Goal: Task Accomplishment & Management: Use online tool/utility

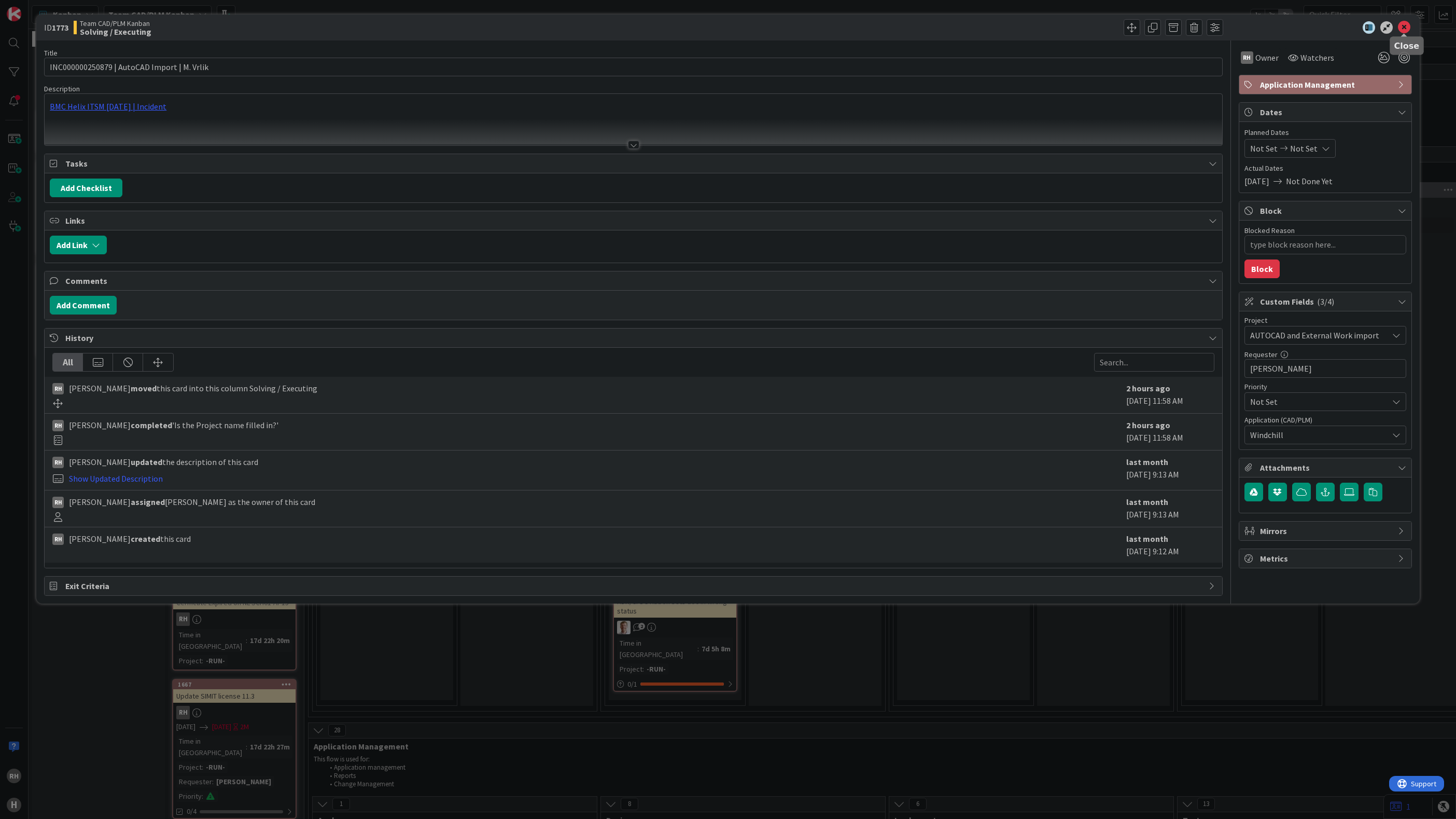
click at [1402, 27] on icon at bounding box center [1404, 27] width 13 height 13
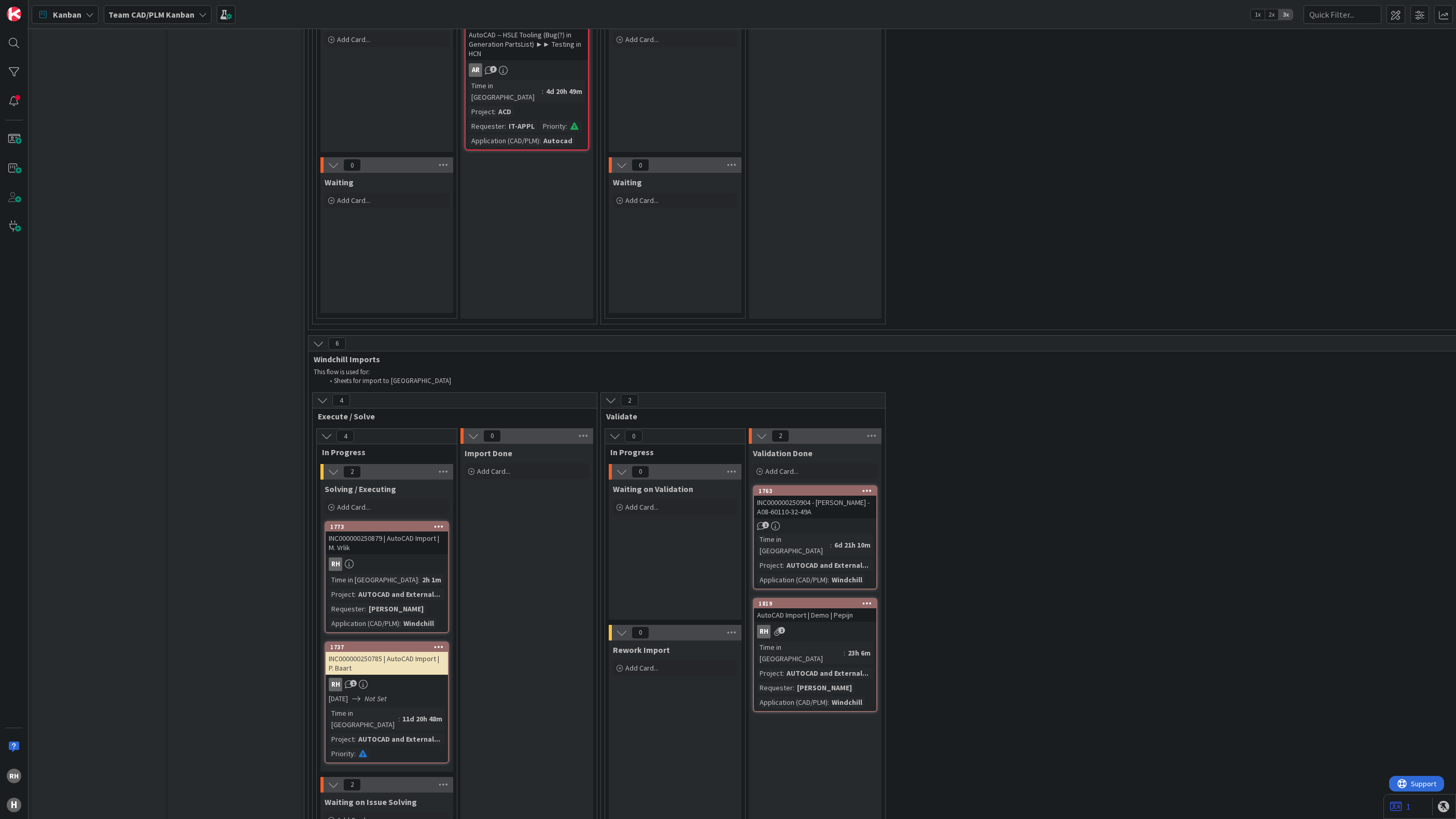
scroll to position [3035, 0]
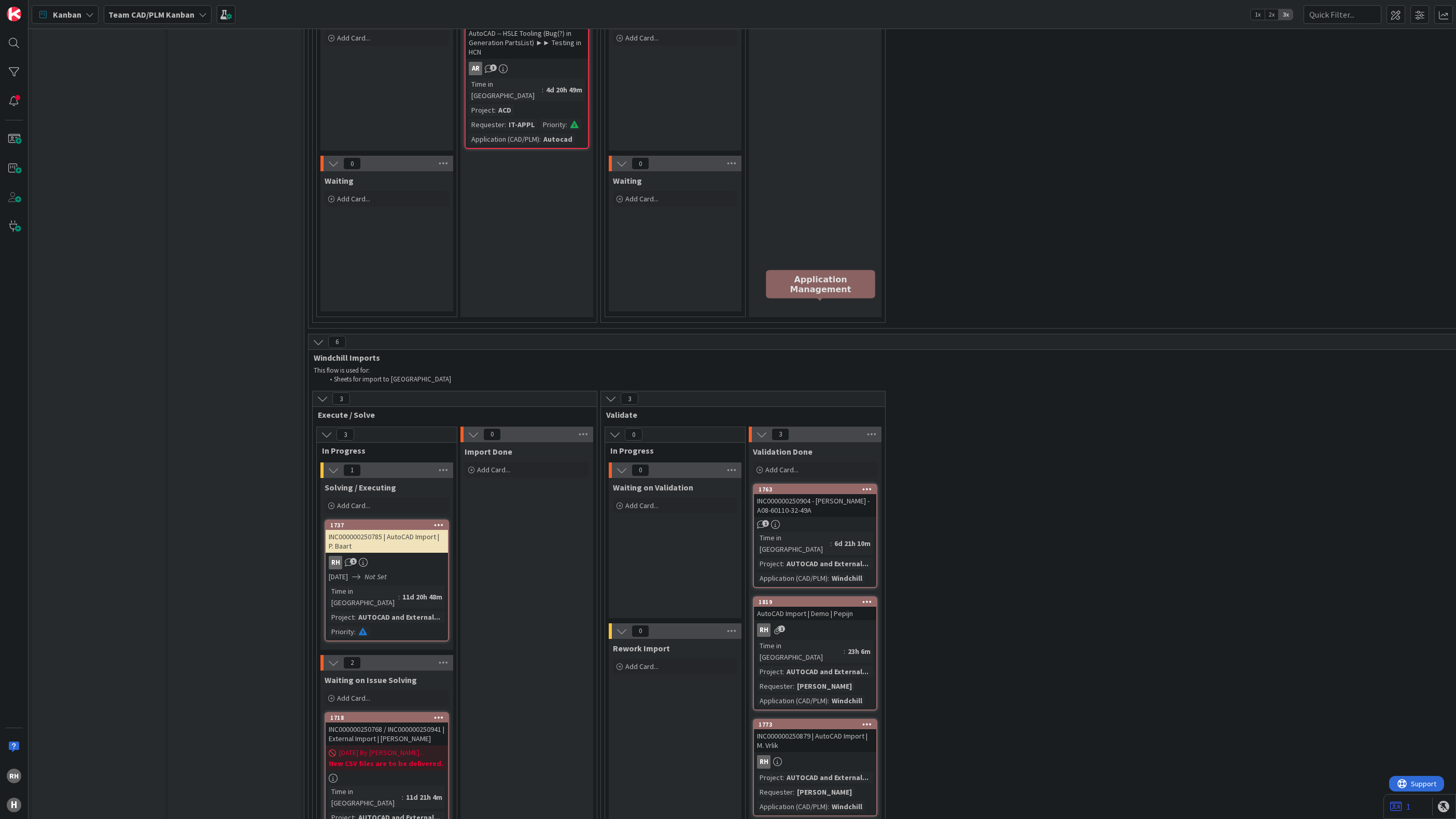
click at [799, 486] on div "1763" at bounding box center [817, 489] width 118 height 7
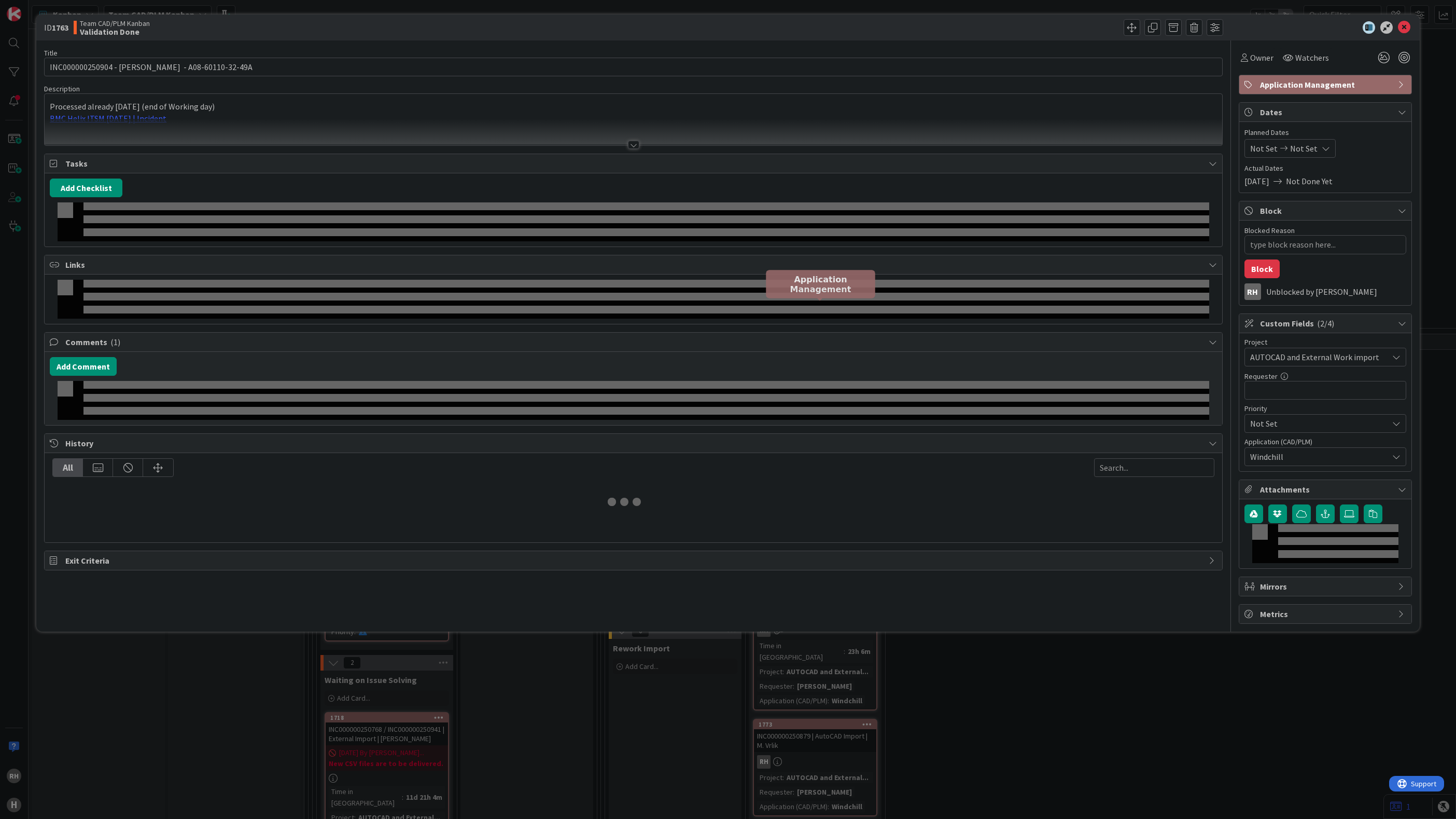
type textarea "x"
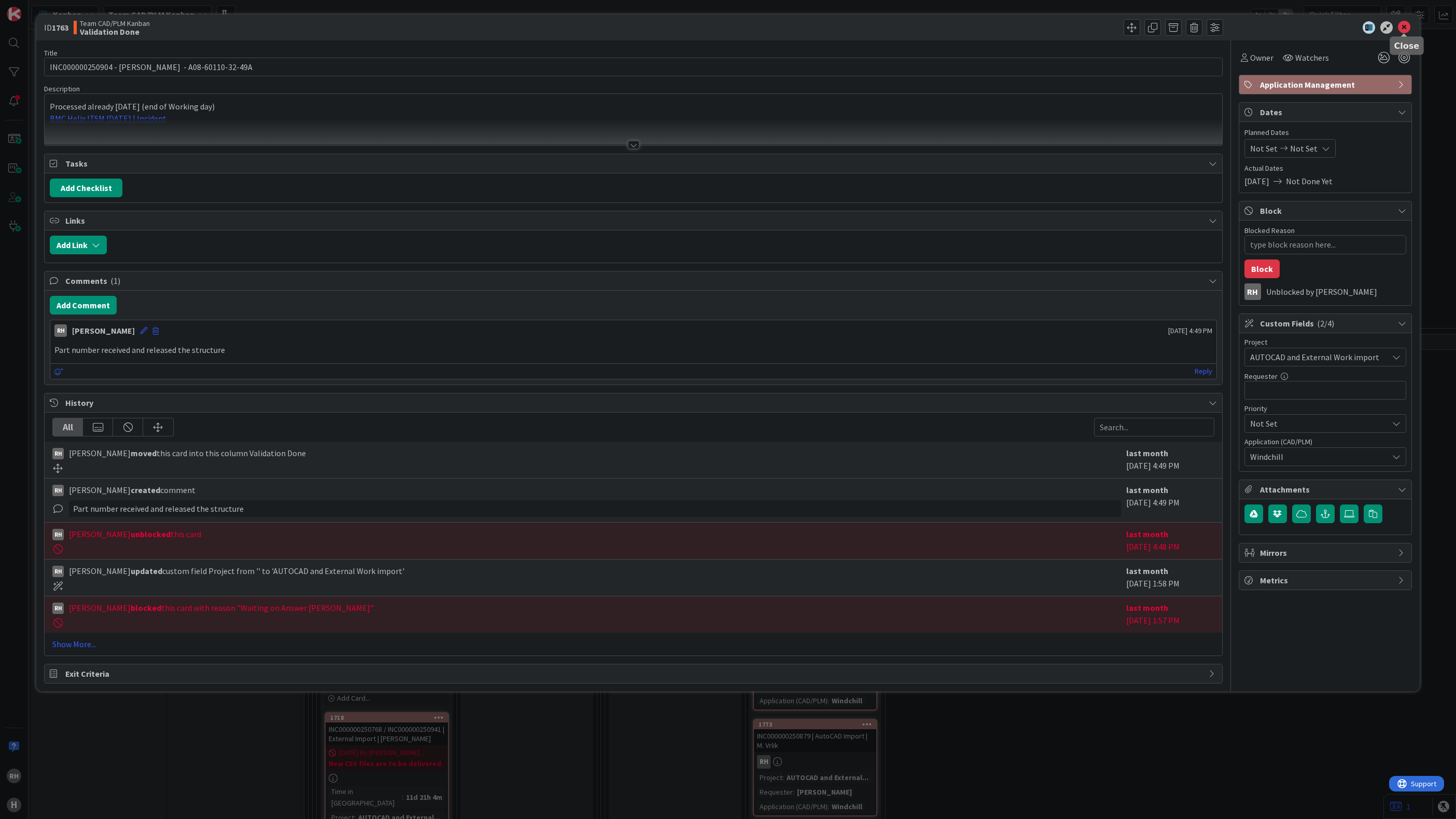
click at [1403, 27] on icon at bounding box center [1404, 27] width 13 height 13
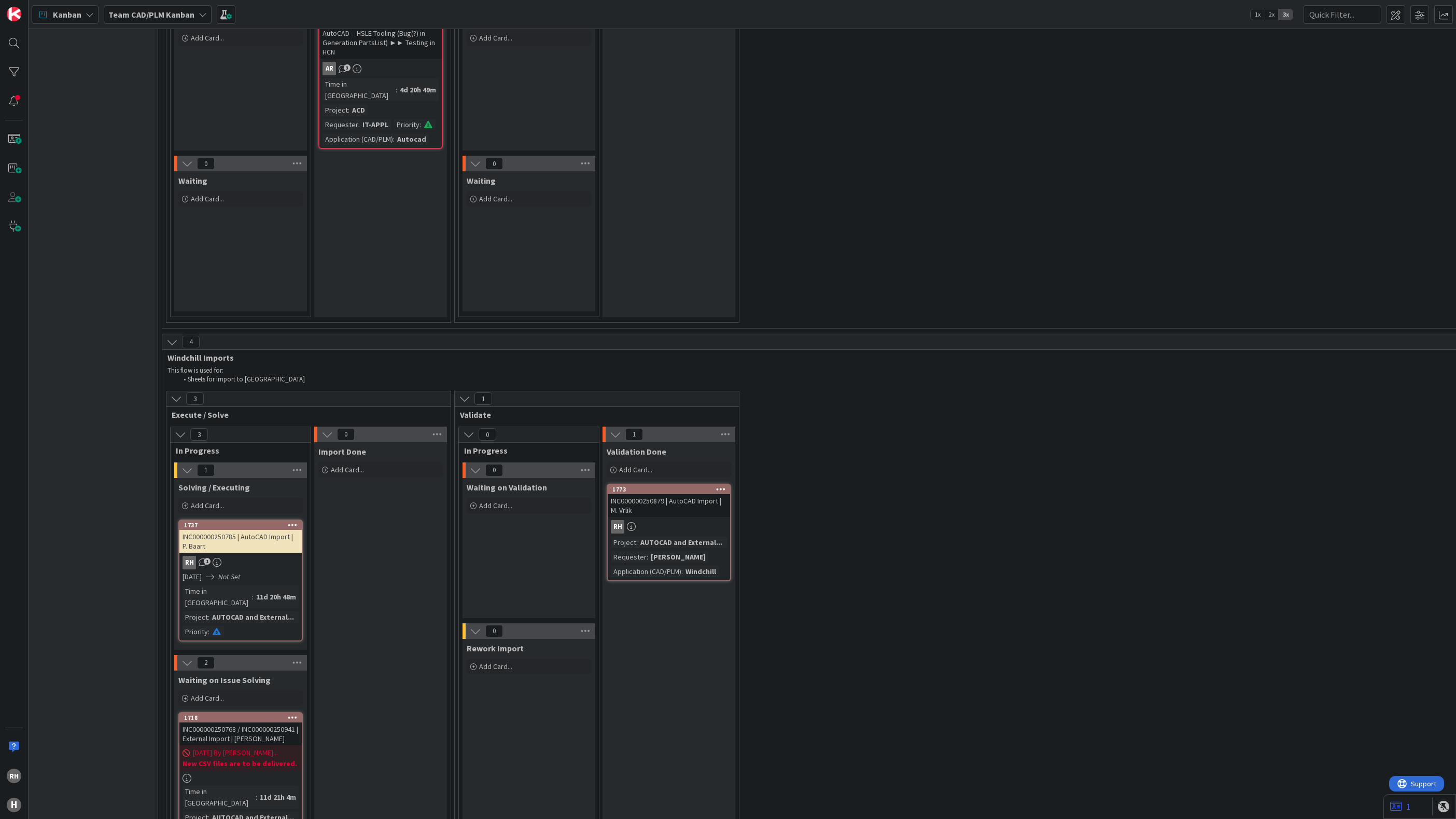
scroll to position [3035, 0]
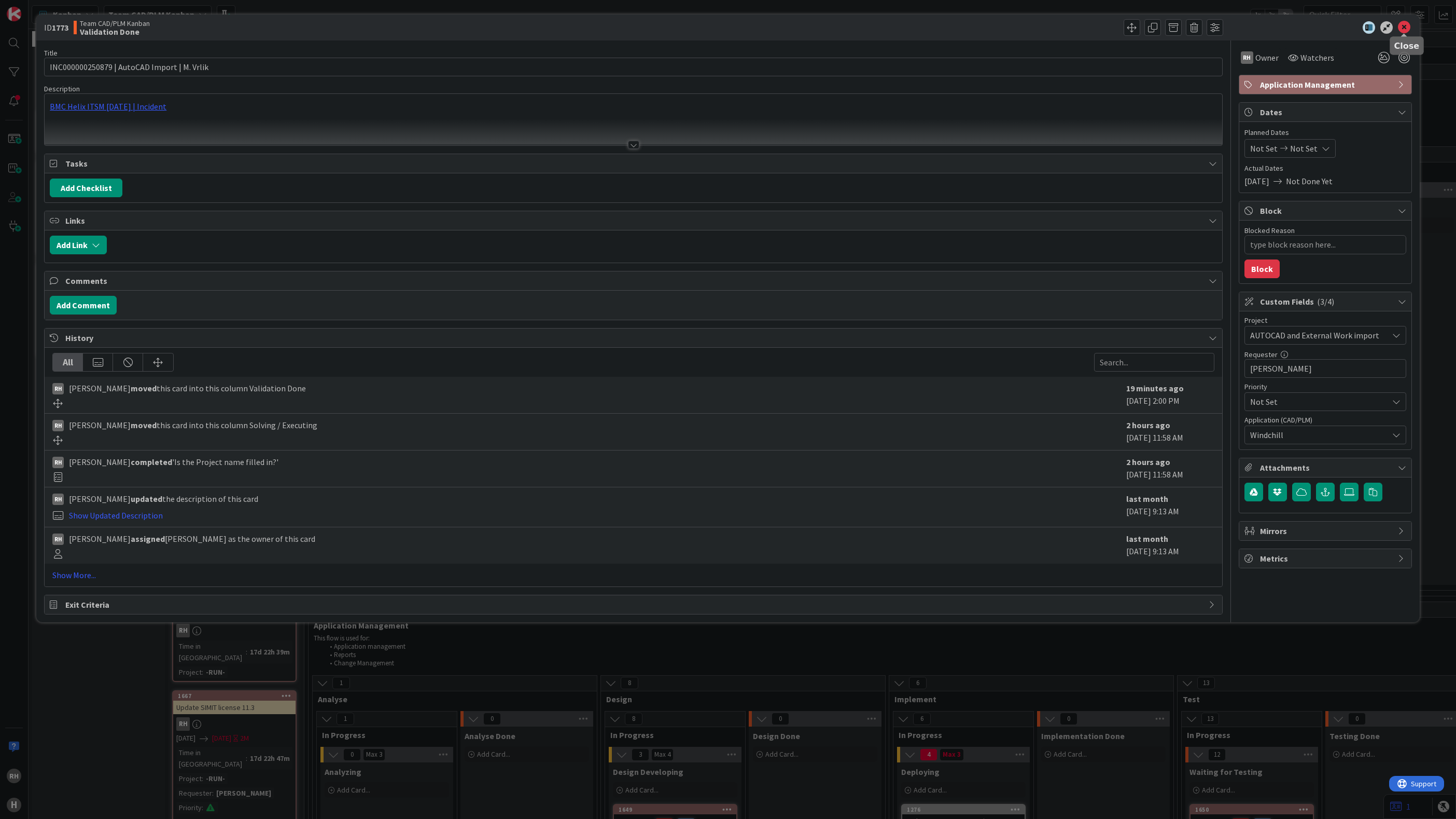
click at [1400, 24] on icon at bounding box center [1404, 27] width 13 height 13
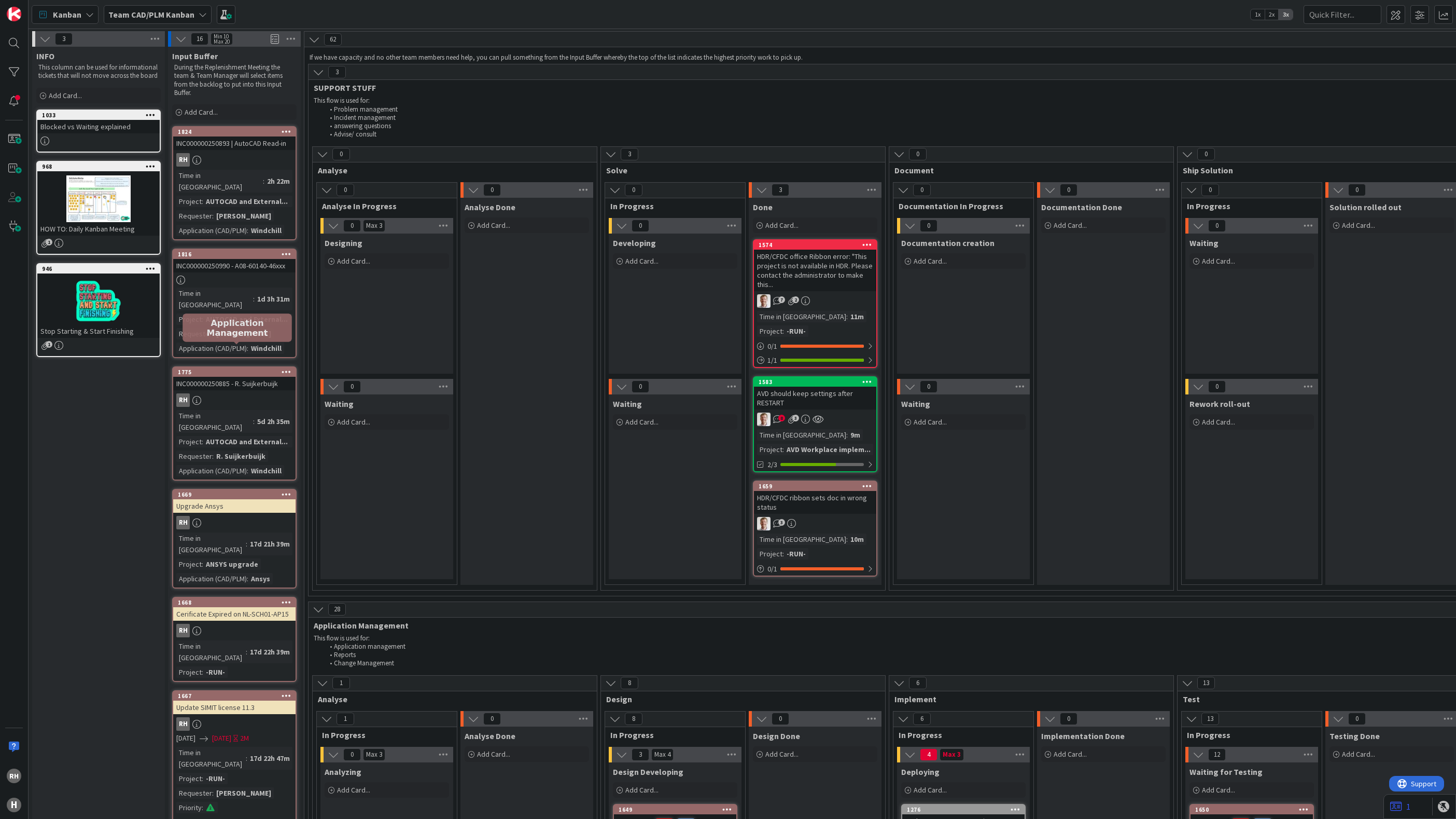
click at [226, 368] on div "1775" at bounding box center [237, 371] width 118 height 7
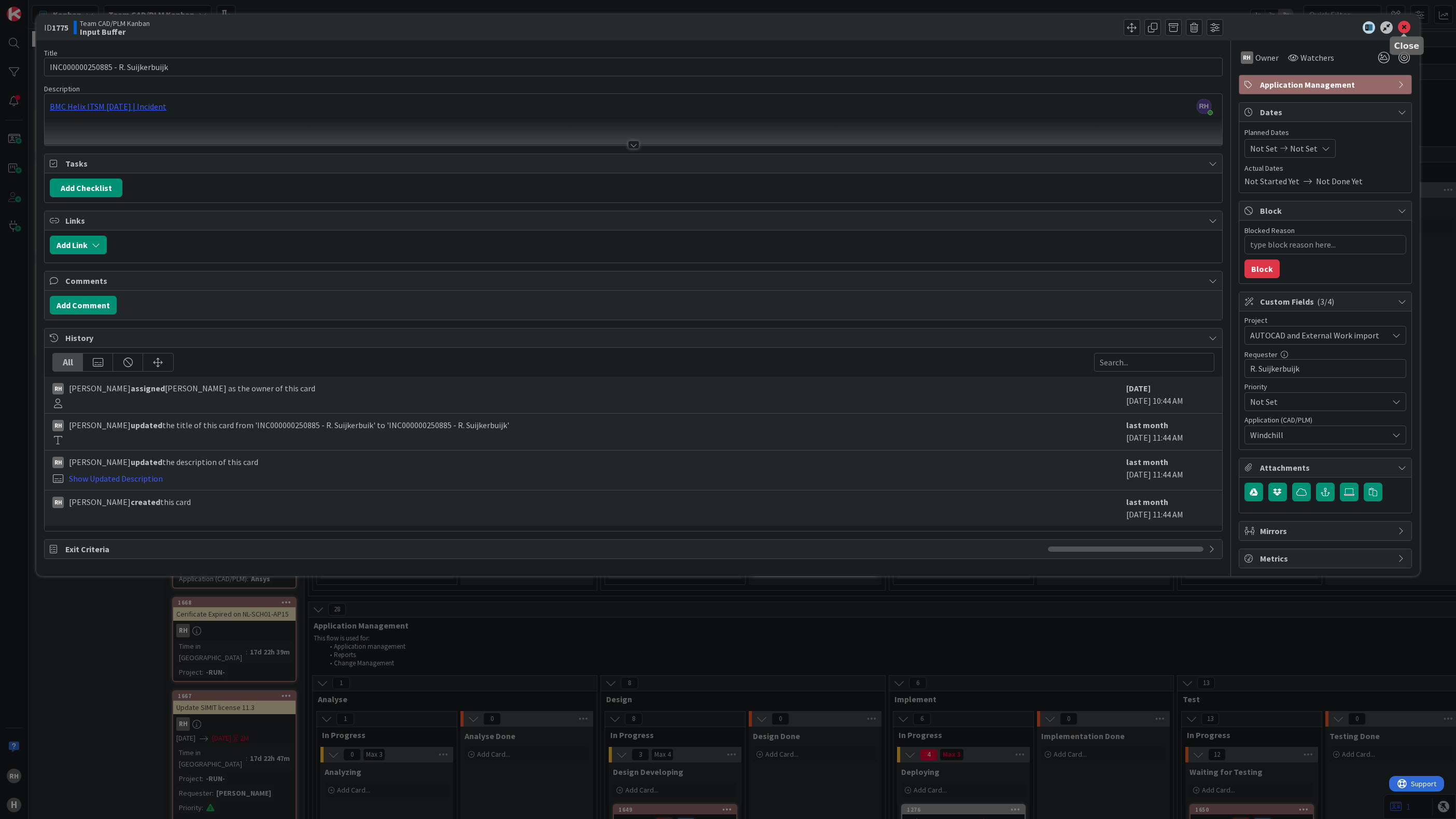
click at [1405, 25] on icon at bounding box center [1404, 27] width 13 height 13
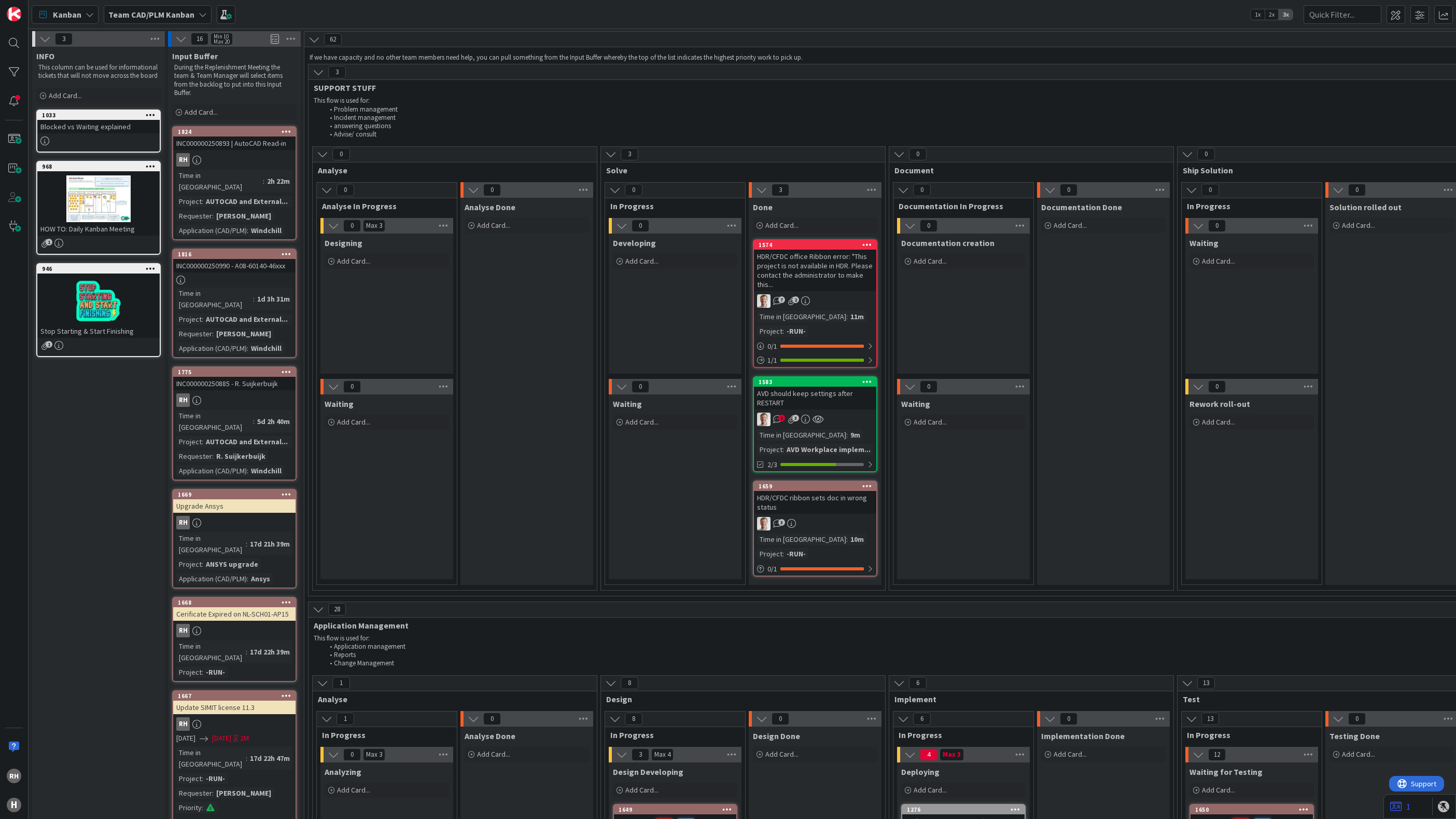
click at [285, 368] on icon at bounding box center [286, 371] width 10 height 7
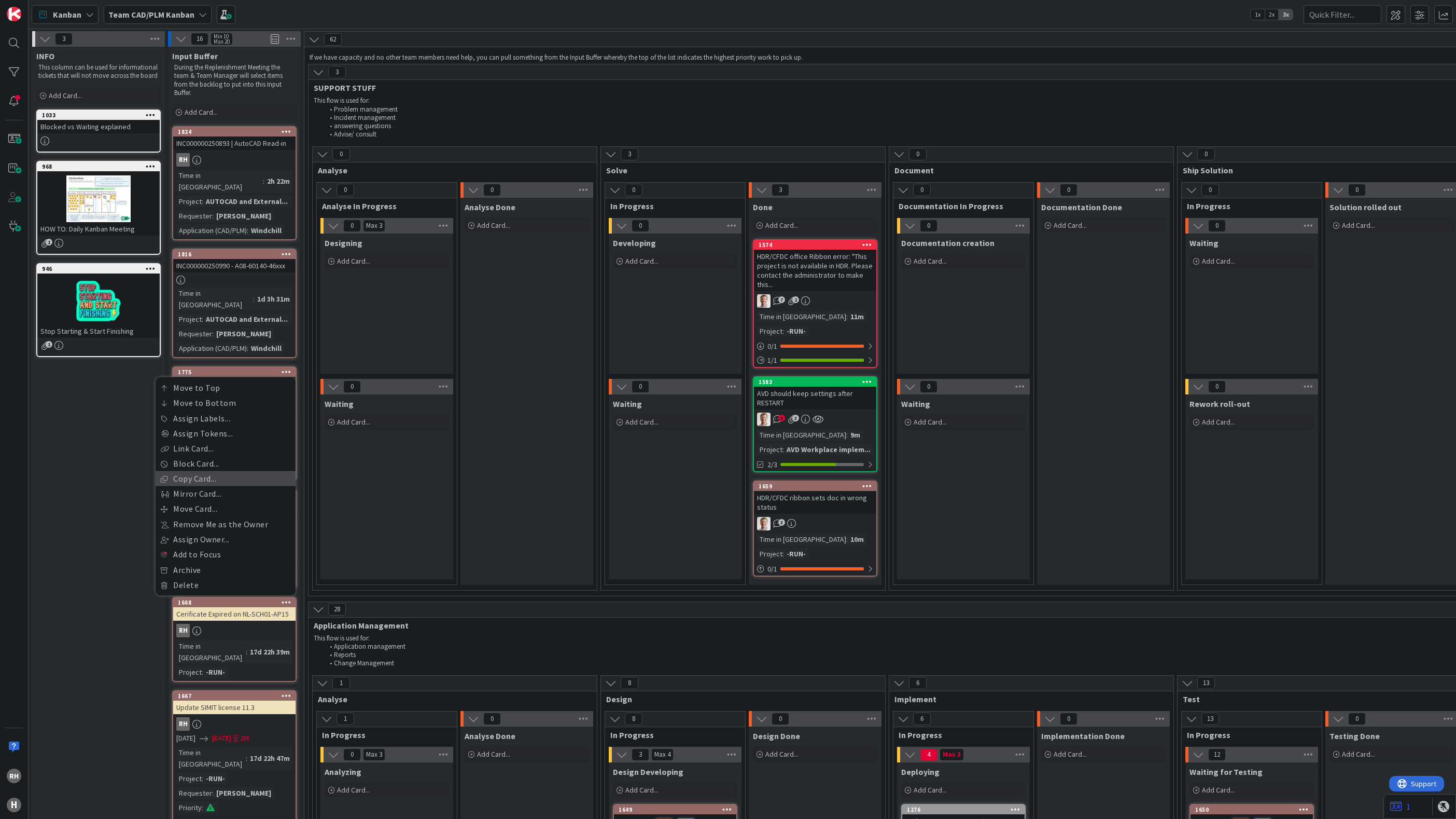
click at [239, 471] on link "Copy Card..." at bounding box center [225, 478] width 140 height 15
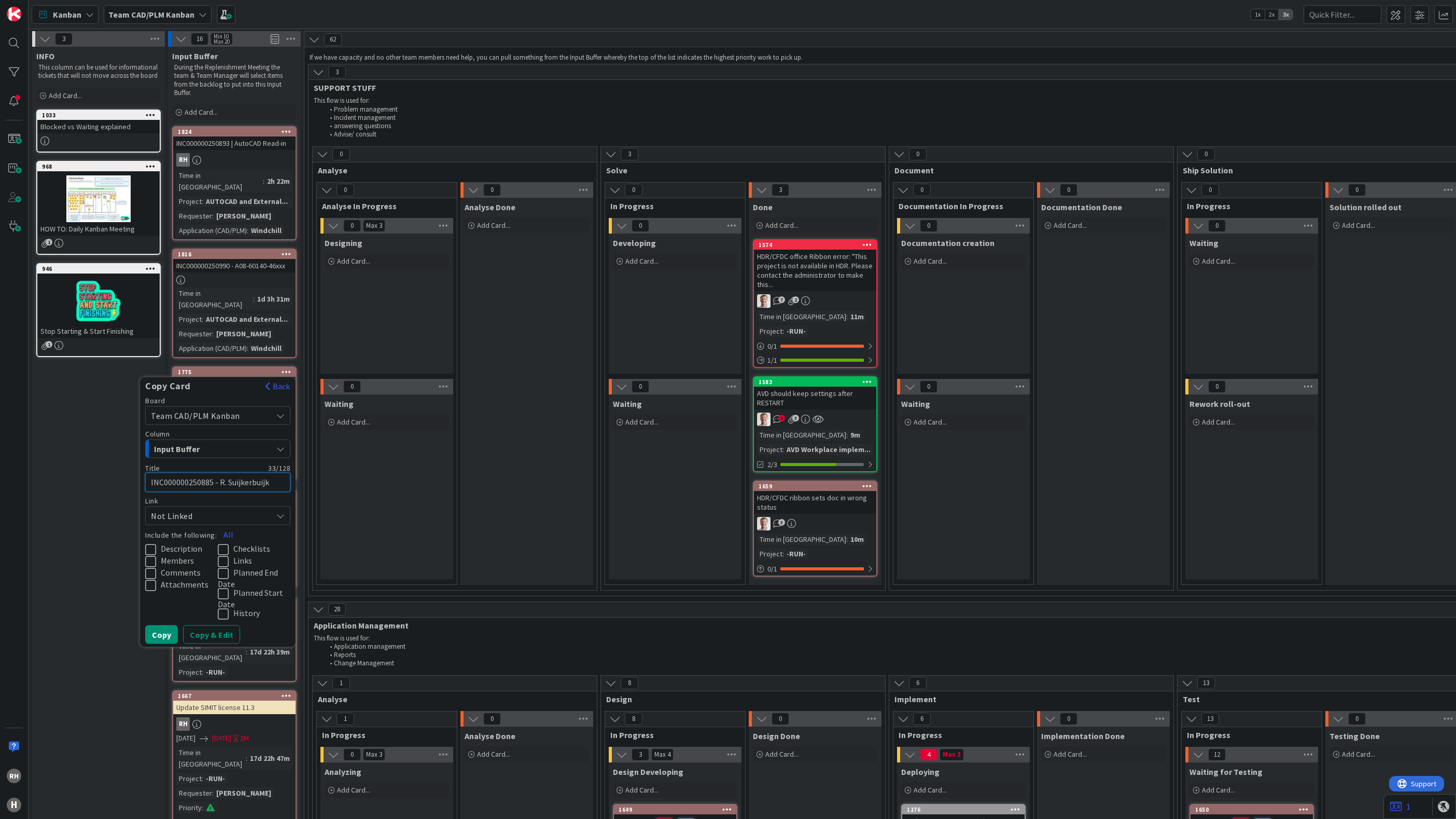
click at [195, 473] on textarea "INC000000250885 - R. Suijkerbuijk" at bounding box center [218, 482] width 145 height 19
paste textarea "4"
type textarea "x"
type textarea "INC000000250884- R. Suijkerbuijk"
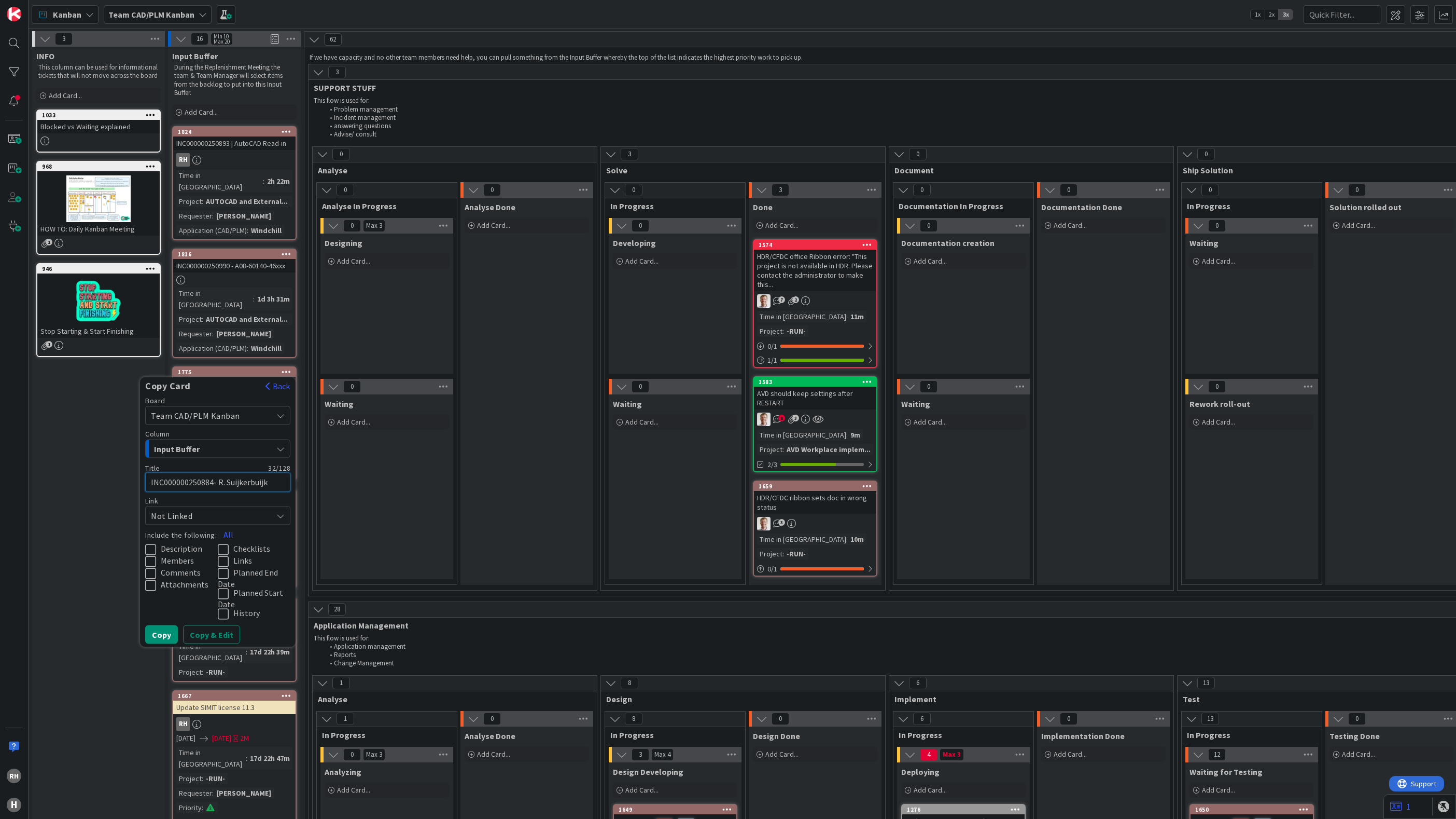
type textarea "x"
type textarea "INC000000250884 - R. Suijkerbuijk"
click at [176, 555] on span "Members" at bounding box center [177, 560] width 33 height 11
click at [176, 567] on span "Comments" at bounding box center [181, 572] width 40 height 11
click at [179, 567] on span "Comments" at bounding box center [181, 572] width 42 height 11
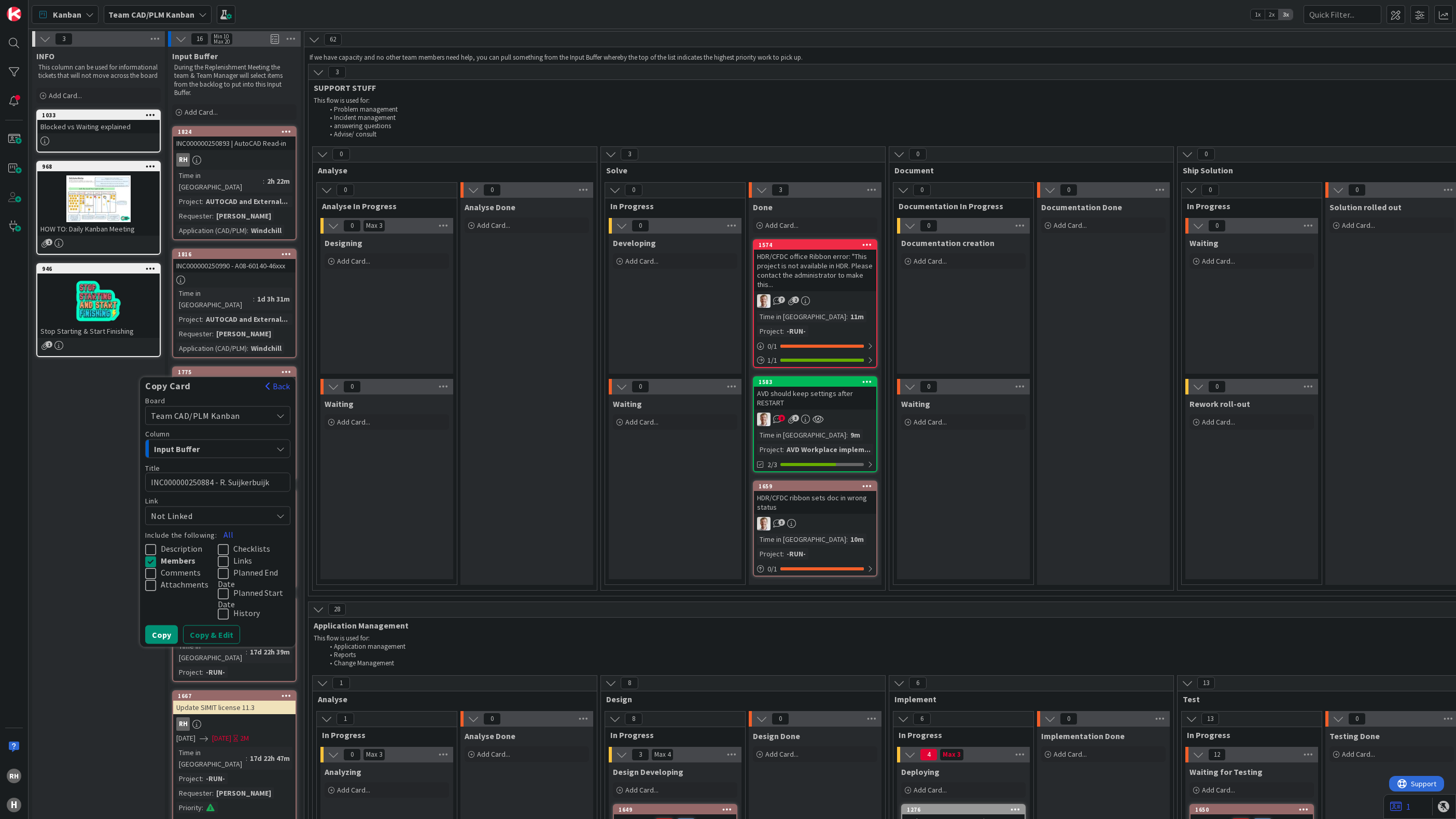
click at [179, 579] on span "Attachments" at bounding box center [185, 584] width 48 height 11
click at [183, 579] on span "Attachments" at bounding box center [185, 584] width 50 height 11
click at [223, 625] on button "Copy & Edit" at bounding box center [212, 634] width 57 height 19
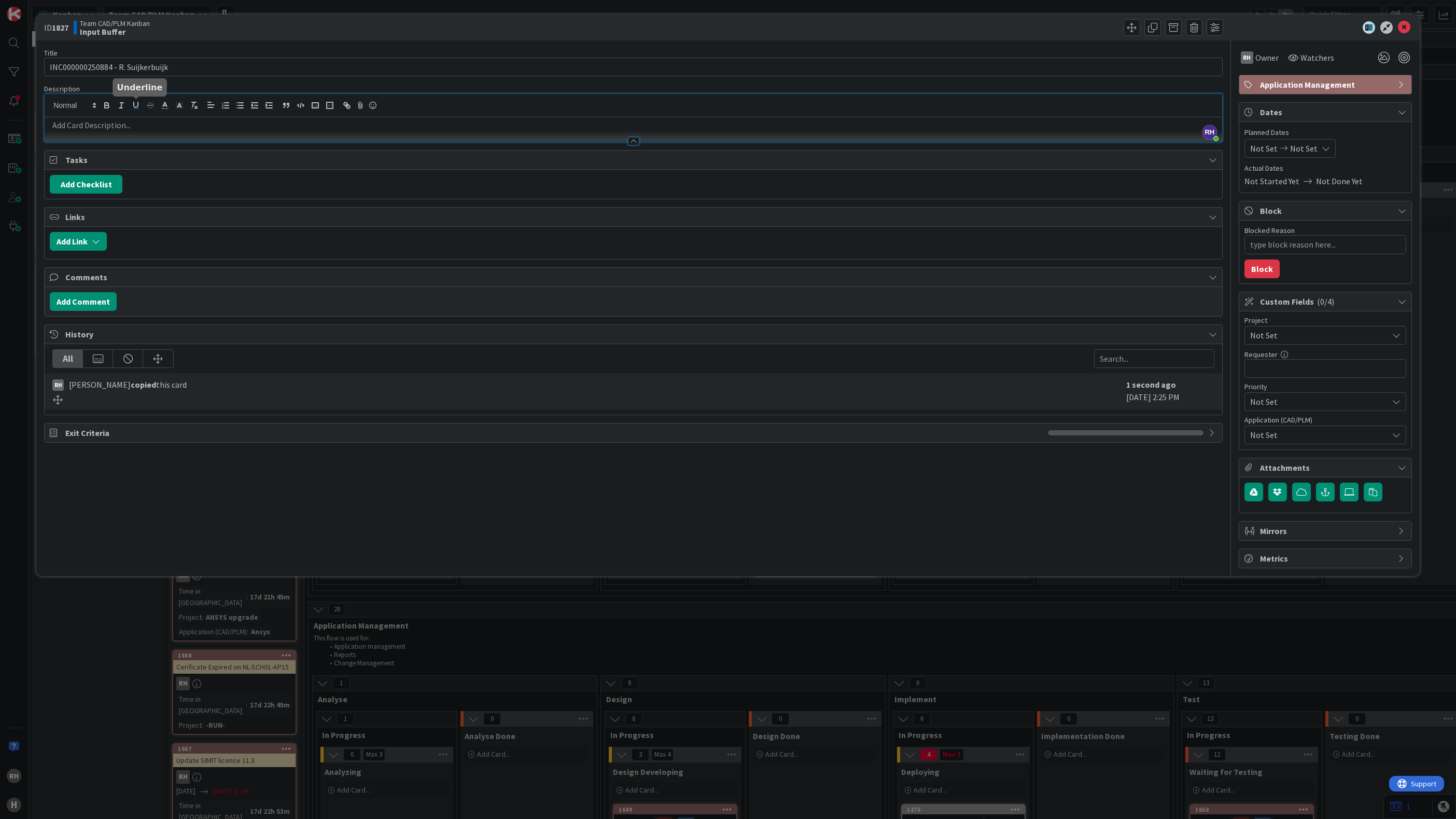
click at [131, 105] on div "[PERSON_NAME] just joined" at bounding box center [633, 118] width 1178 height 48
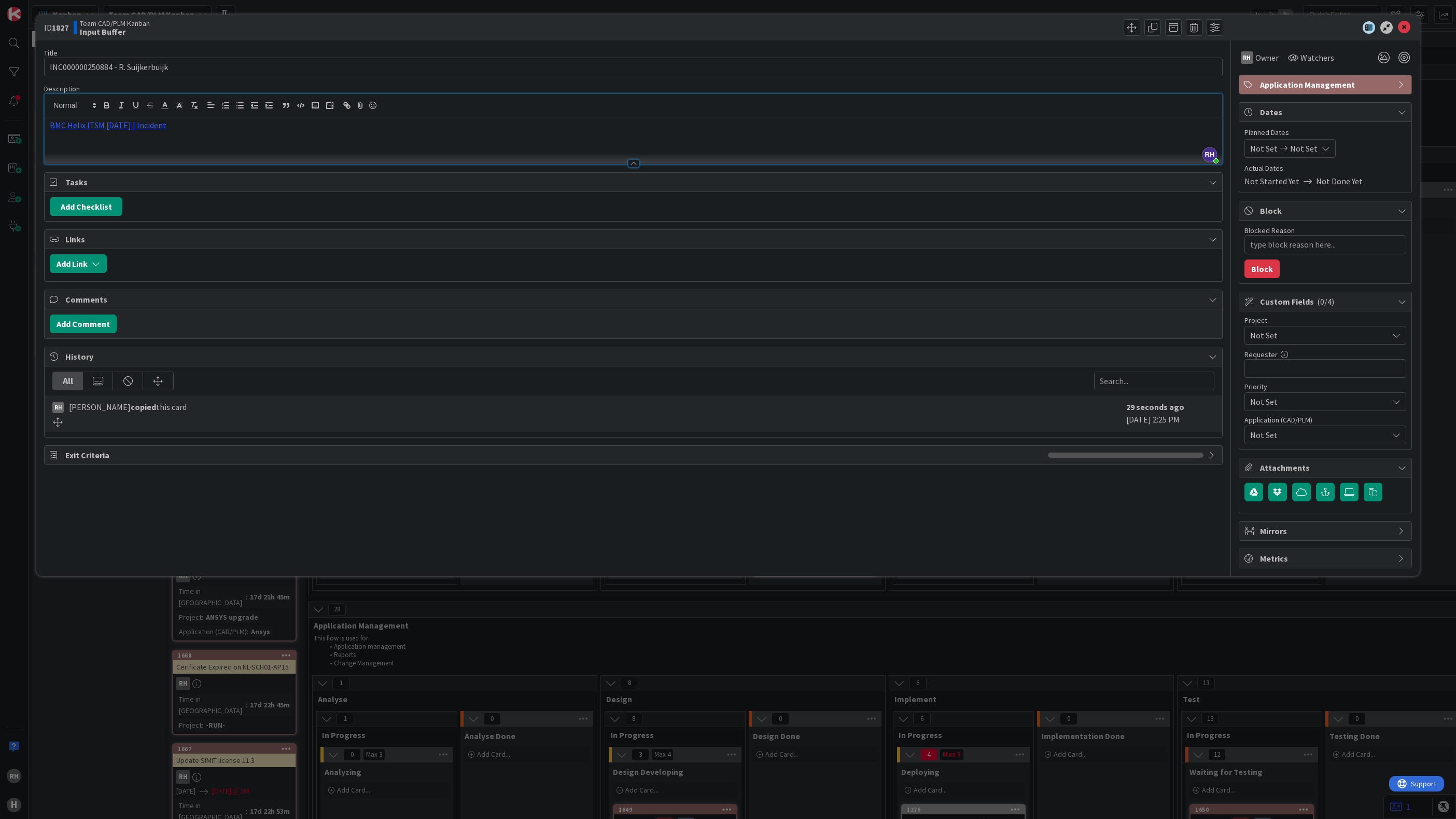
click at [1332, 339] on span "Not Set" at bounding box center [1317, 335] width 133 height 15
click at [1315, 526] on span "AUTOCAD and External Work import" at bounding box center [1333, 528] width 136 height 15
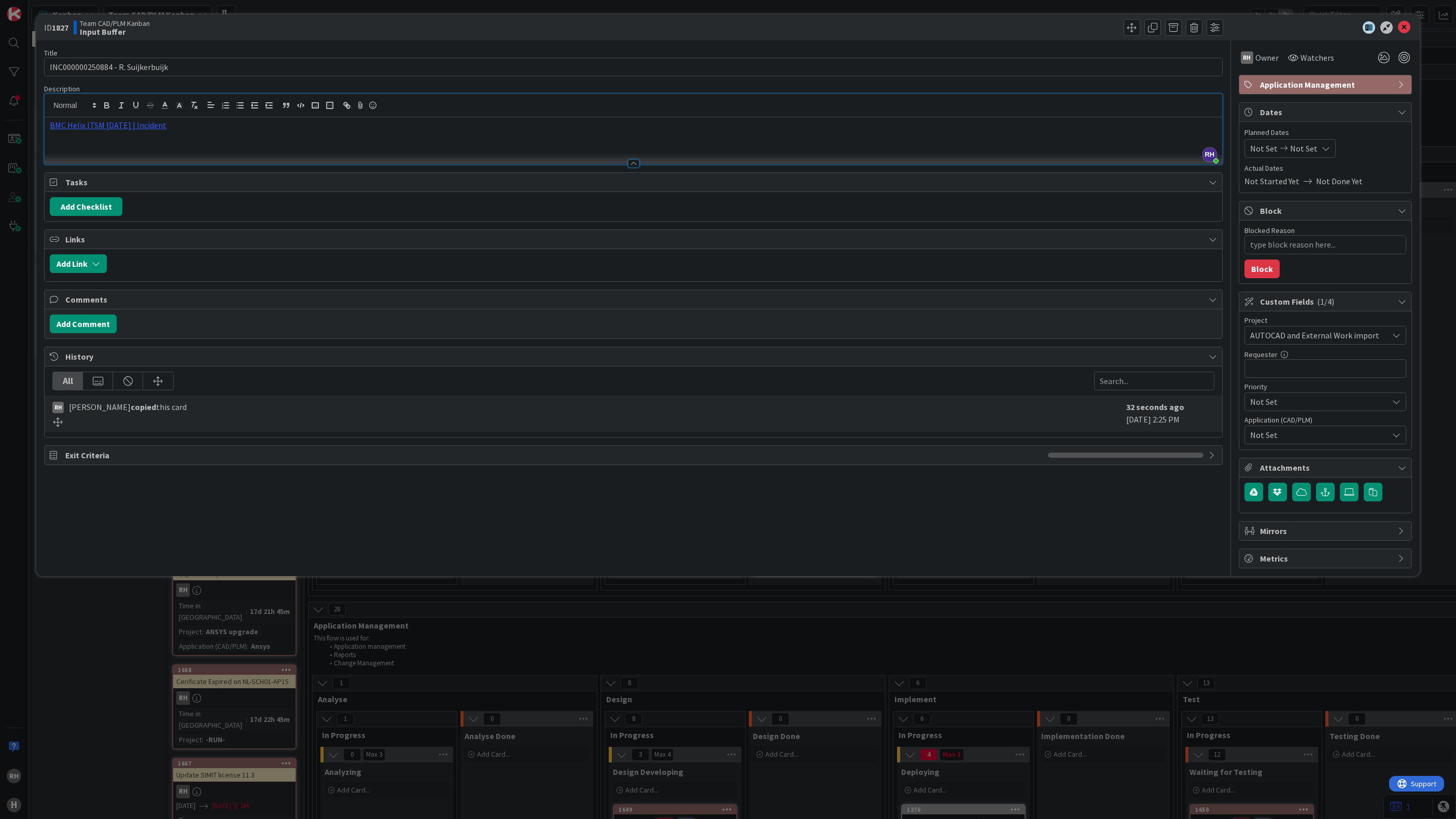
click at [1315, 434] on span "Not Set" at bounding box center [1319, 435] width 138 height 13
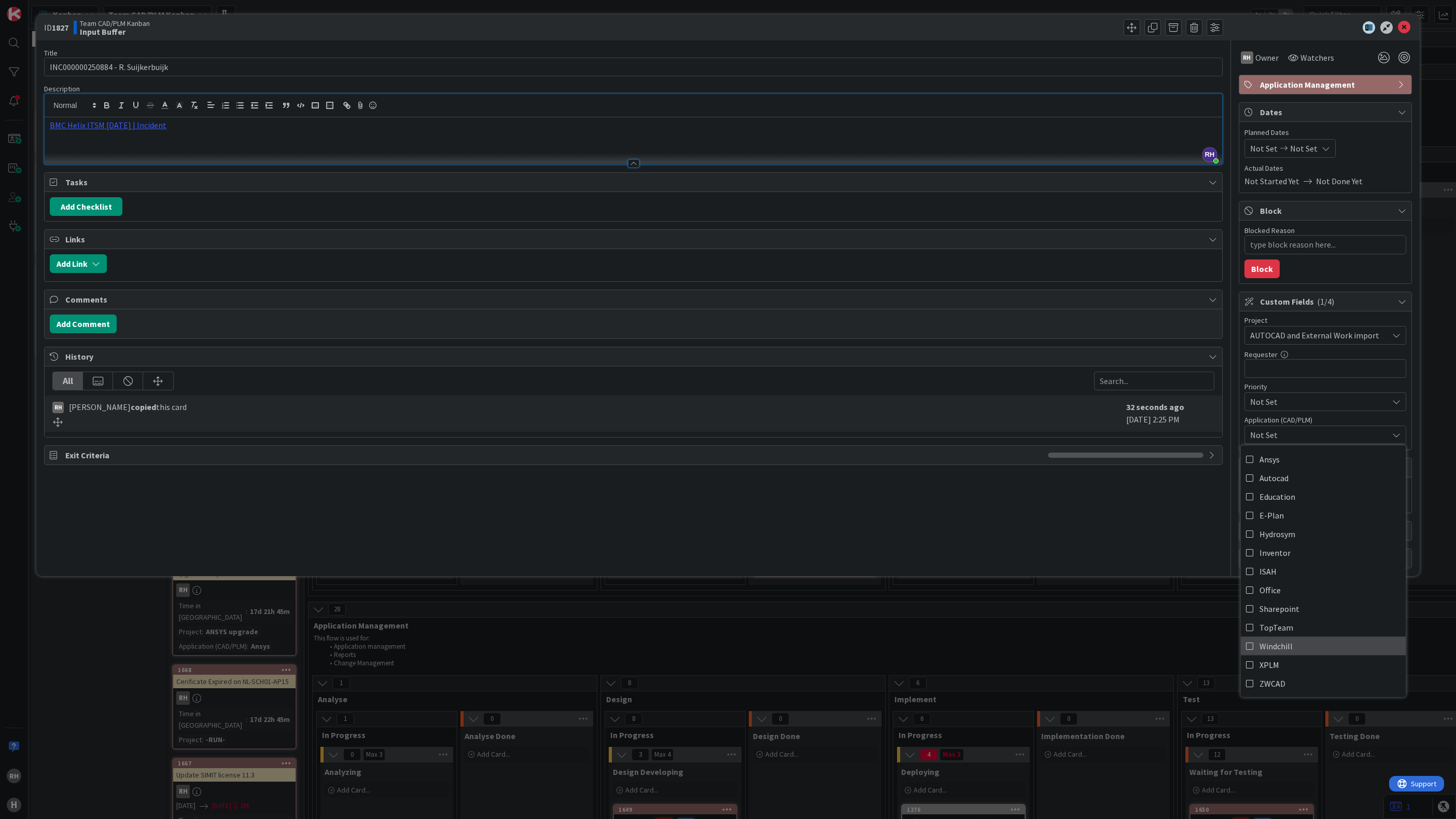
click at [1305, 646] on link "Windchill" at bounding box center [1323, 646] width 165 height 19
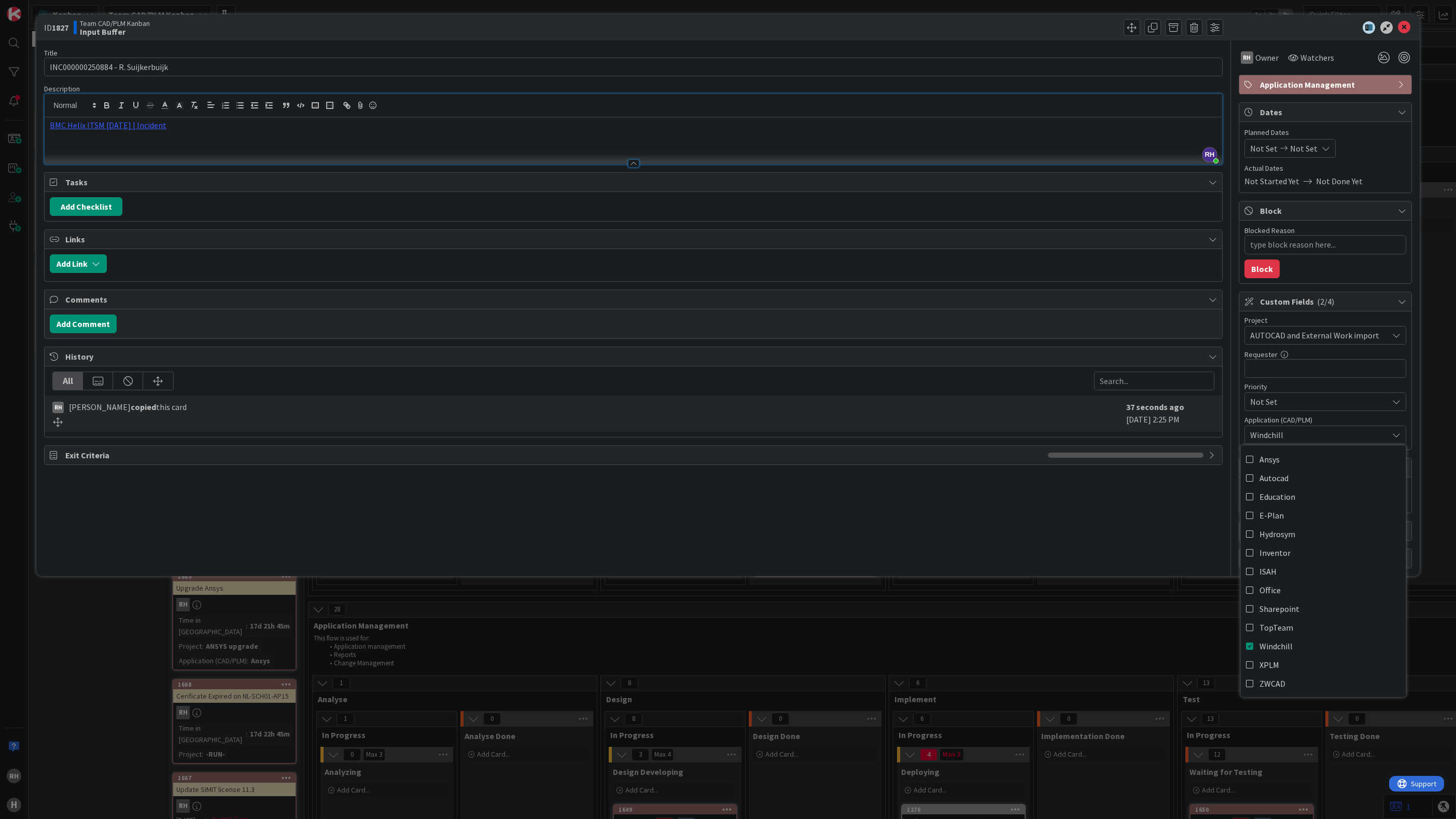
click at [1141, 606] on div "ID 1827 Team CAD/PLM Kanban Input Buffer Title 33 / 128 INC000000250884 - R. Su…" at bounding box center [728, 410] width 1456 height 819
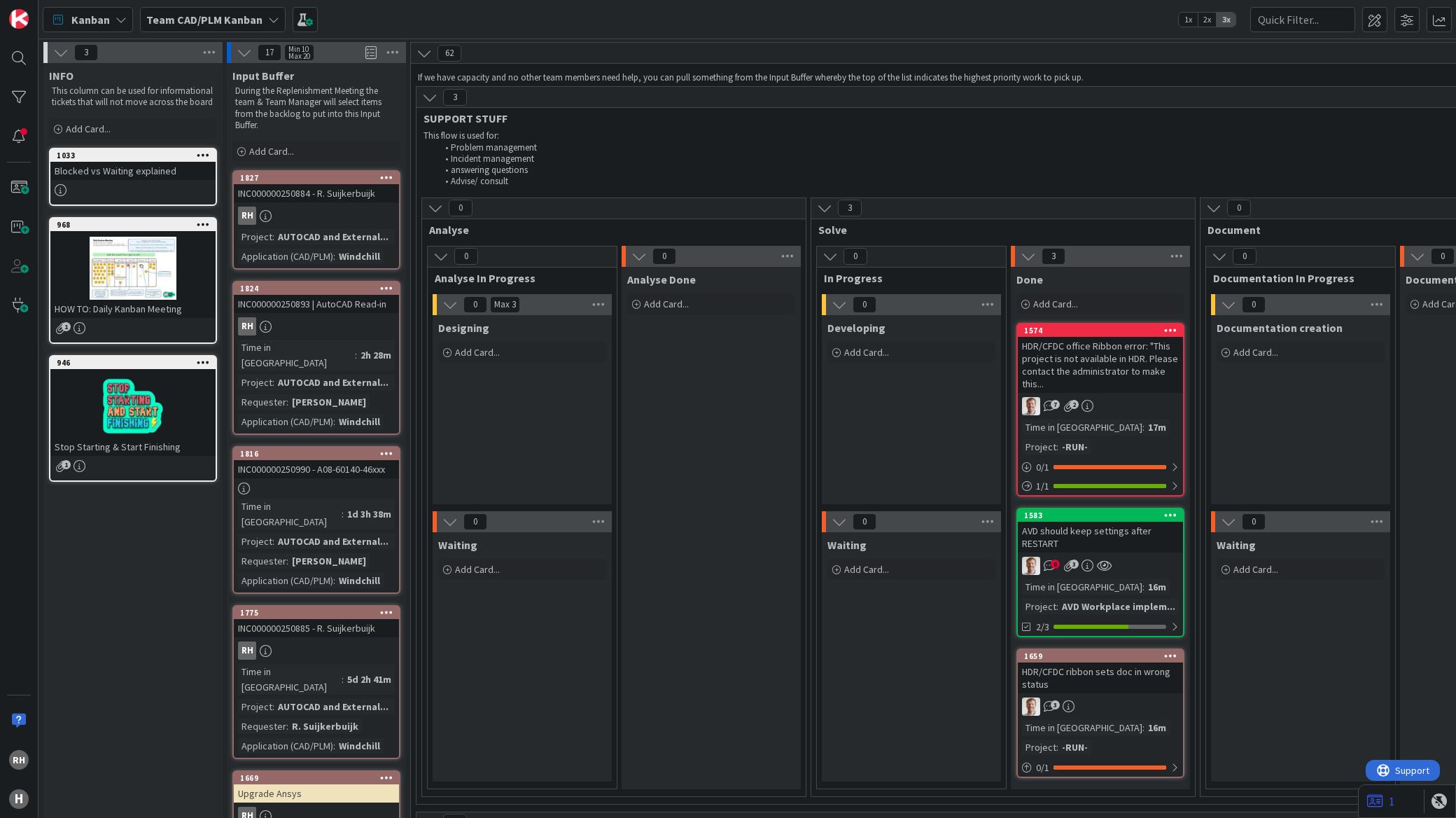
click at [329, 206] on div "RH" at bounding box center [317, 215] width 166 height 18
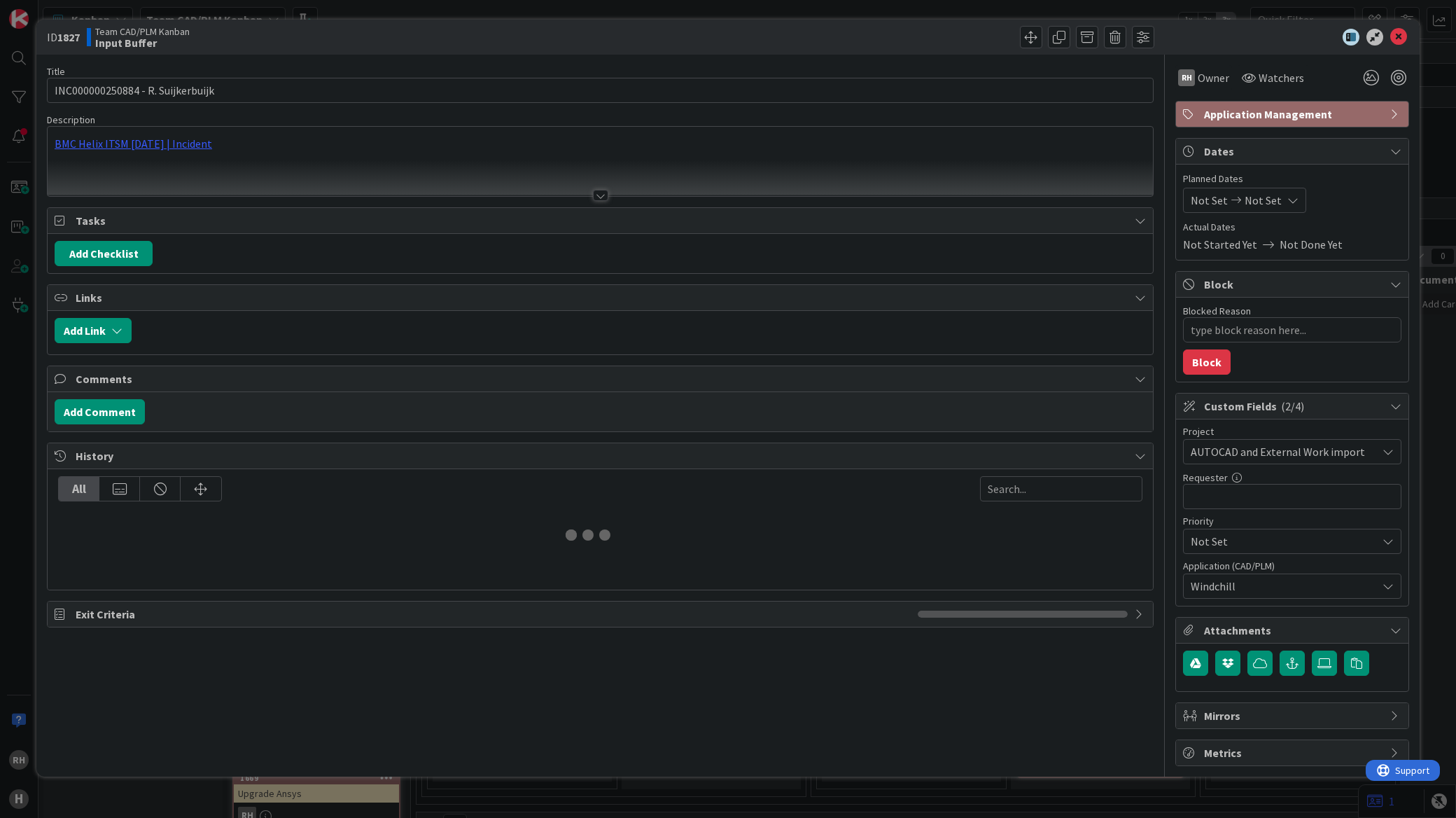
type textarea "x"
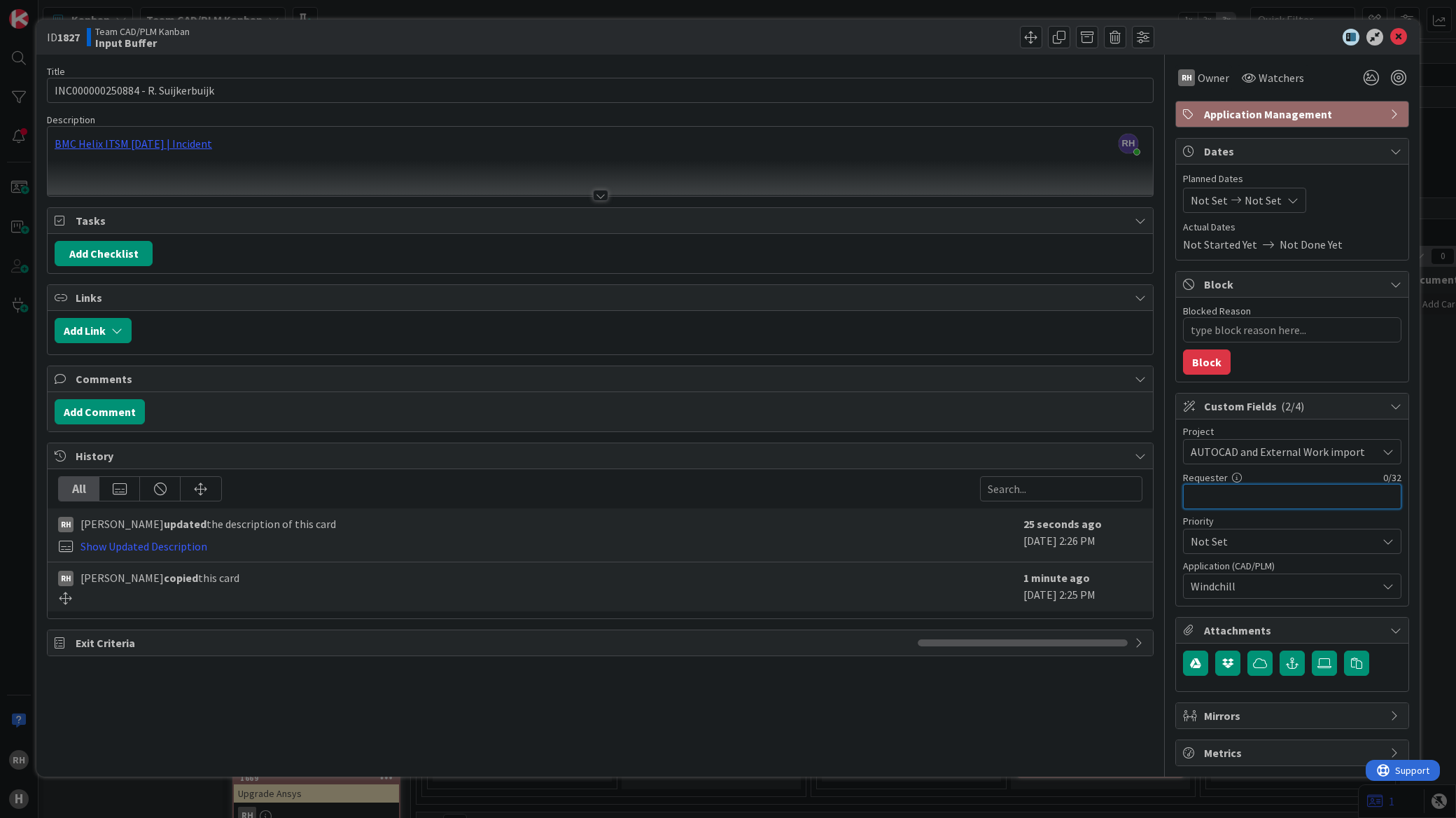
click at [1216, 496] on input "text" at bounding box center [1292, 497] width 219 height 25
paste input "Remco Suijkerbuijk"
type input "Remco Suijkerbuijk"
type textarea "x"
type input "Remco Suijkerbuijk"
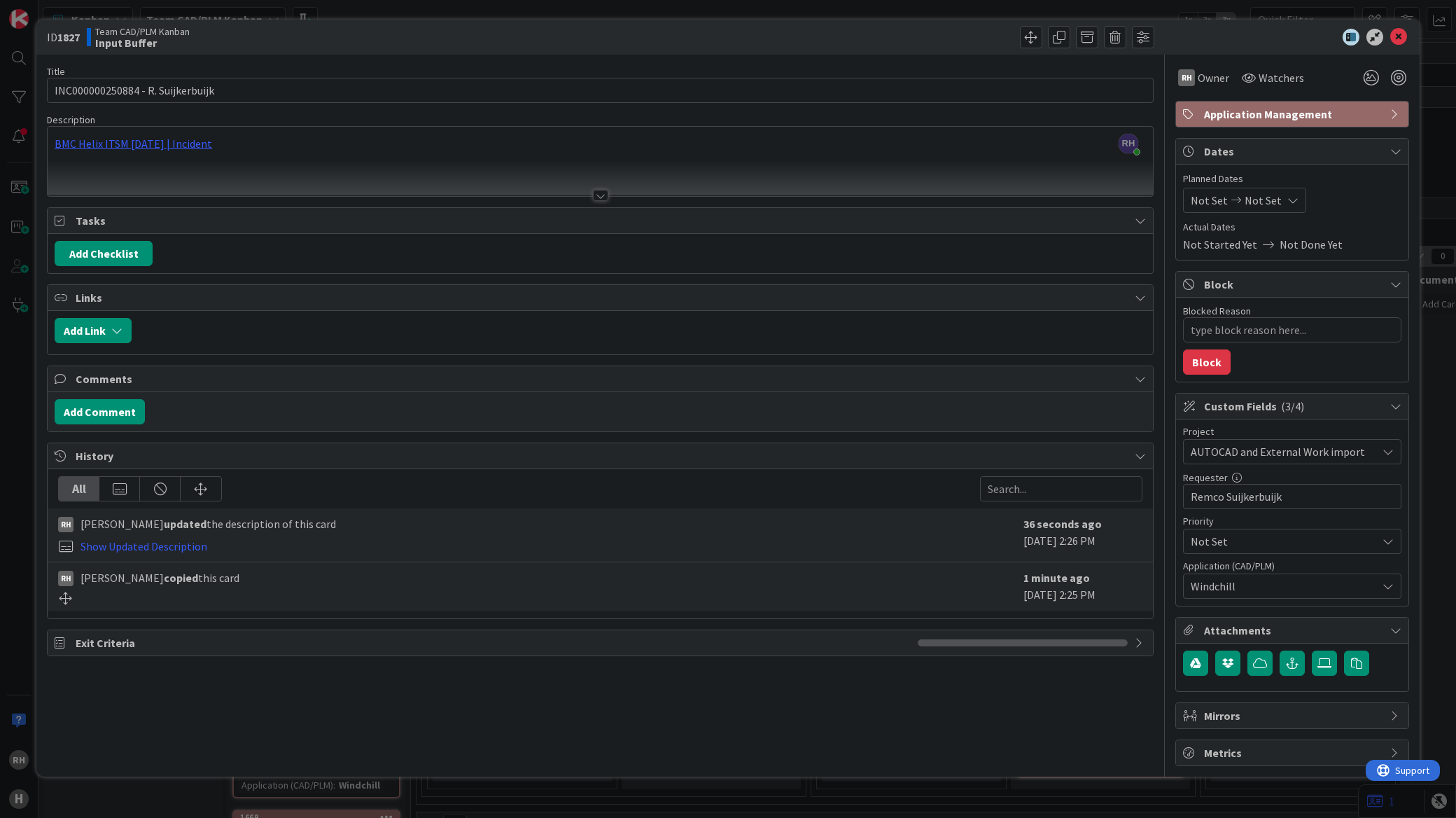
click at [1043, 736] on div "Title 33 / 128 INC000000250884 - R. Suijkerbuijk Description [PERSON_NAME] just…" at bounding box center [600, 410] width 1107 height 711
click at [1404, 35] on icon at bounding box center [1398, 37] width 17 height 17
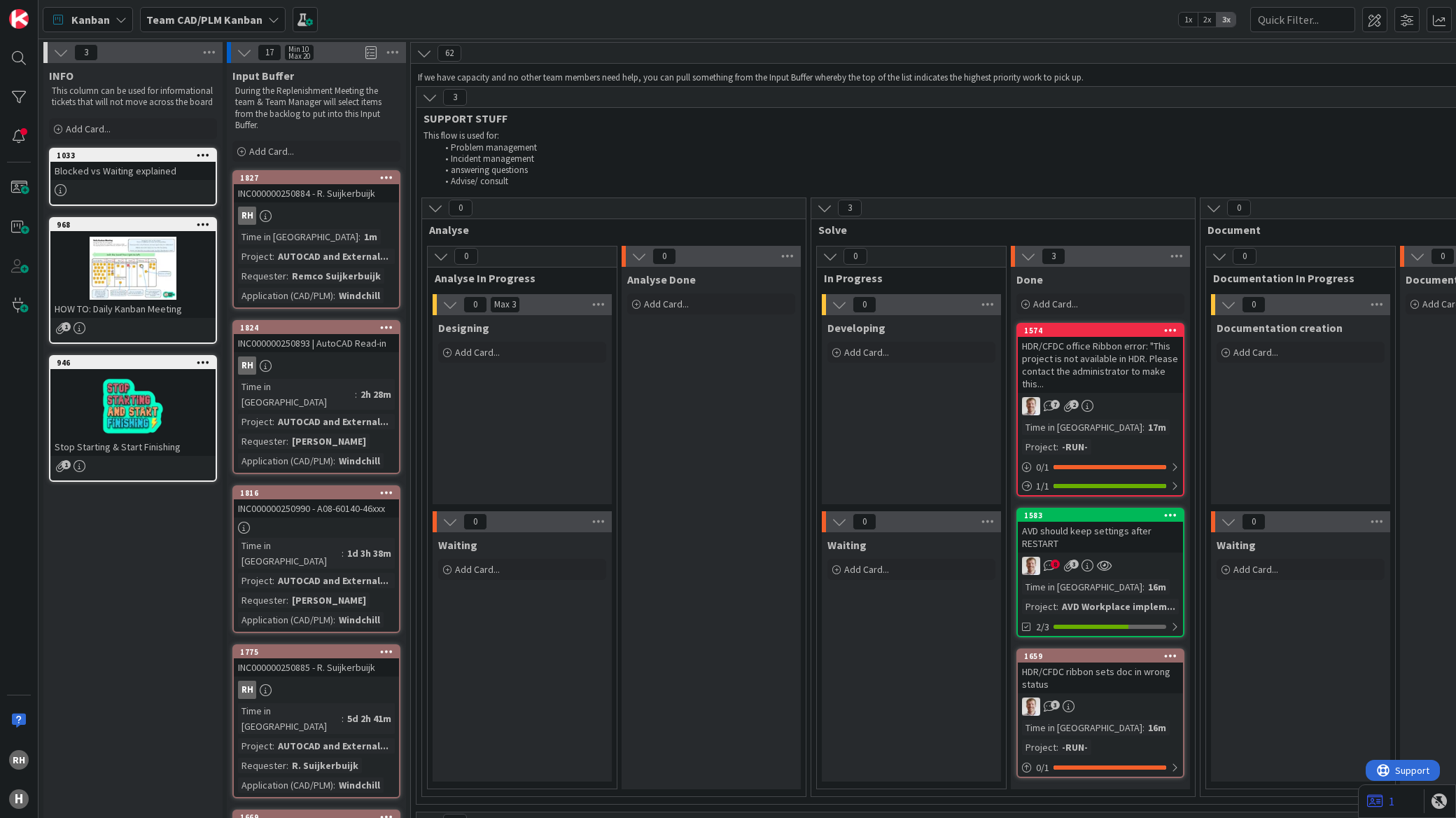
click at [307, 644] on link "1775 Copy Card Back Board Team CAD/PLM Kanban Column Input Buffer Title 33 / 12…" at bounding box center [316, 721] width 168 height 154
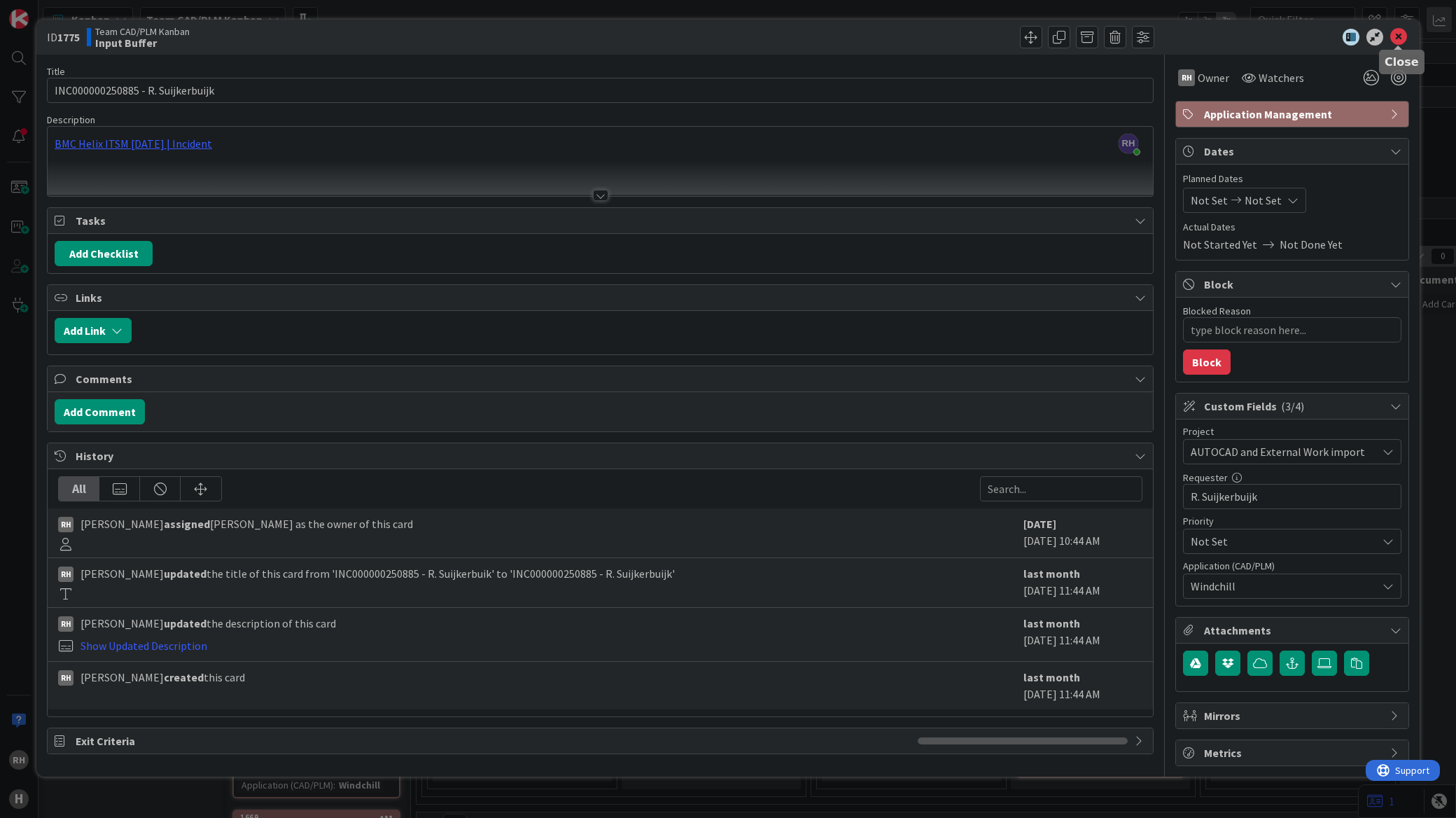
drag, startPoint x: 1403, startPoint y: 40, endPoint x: 1452, endPoint y: 24, distance: 51.5
click at [1403, 40] on icon at bounding box center [1398, 37] width 17 height 17
type textarea "x"
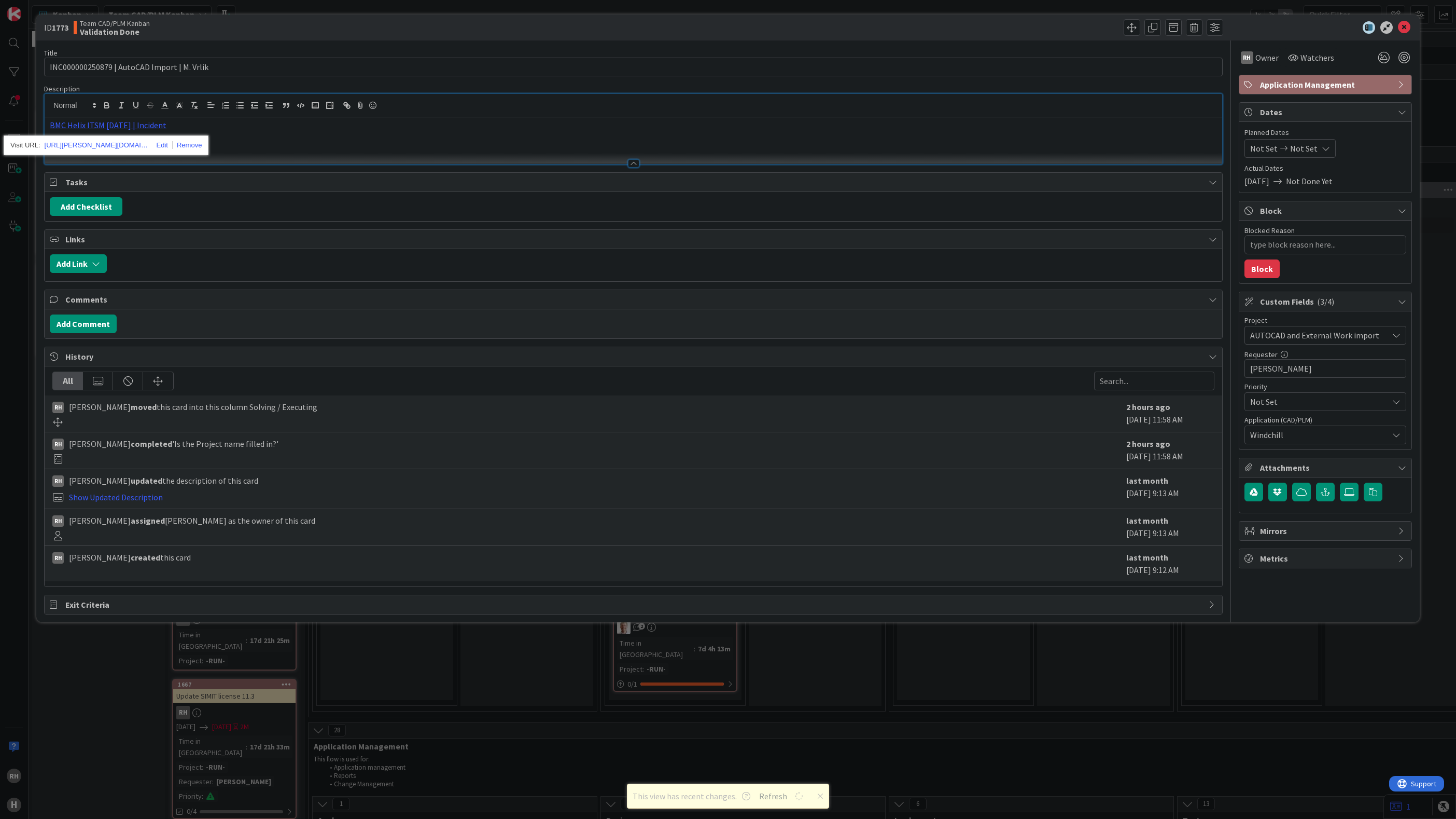
scroll to position [3191, 0]
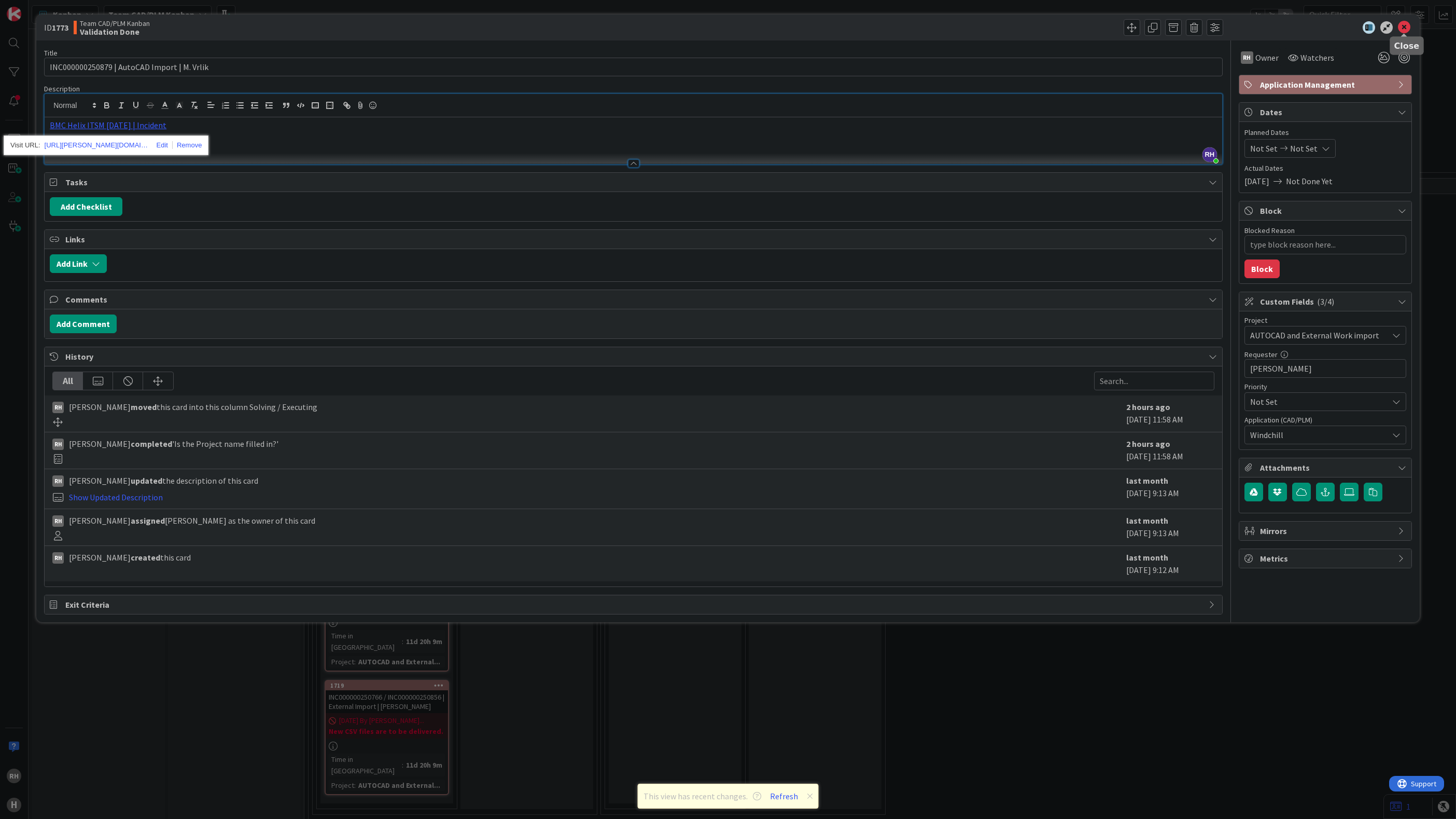
click at [1405, 27] on icon at bounding box center [1404, 27] width 13 height 13
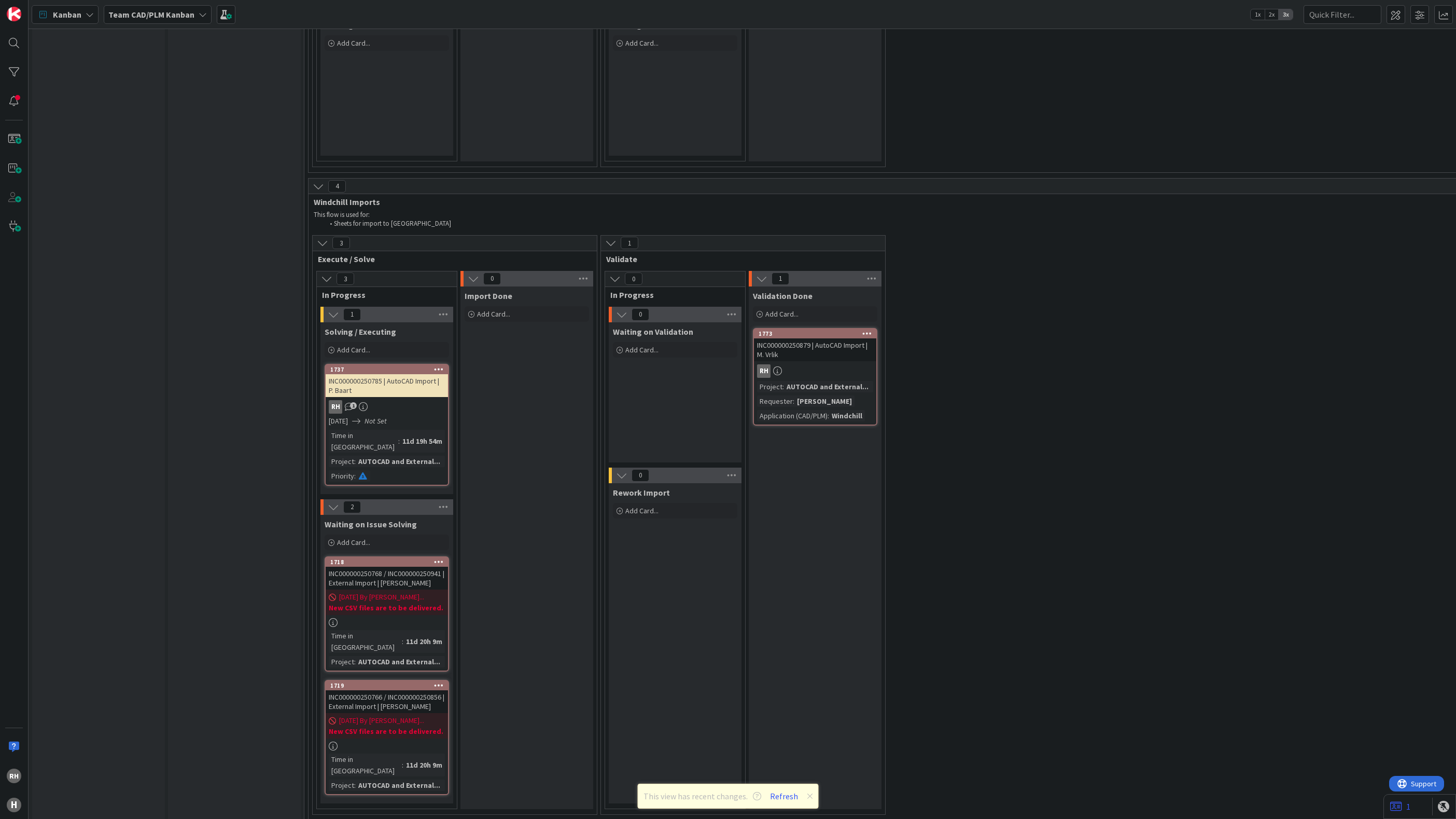
click at [1031, 235] on div "3 Execute / Solve 3 In Progress 1 Solving / Executing Add Card... 1737 INC00000…" at bounding box center [1175, 527] width 1730 height 585
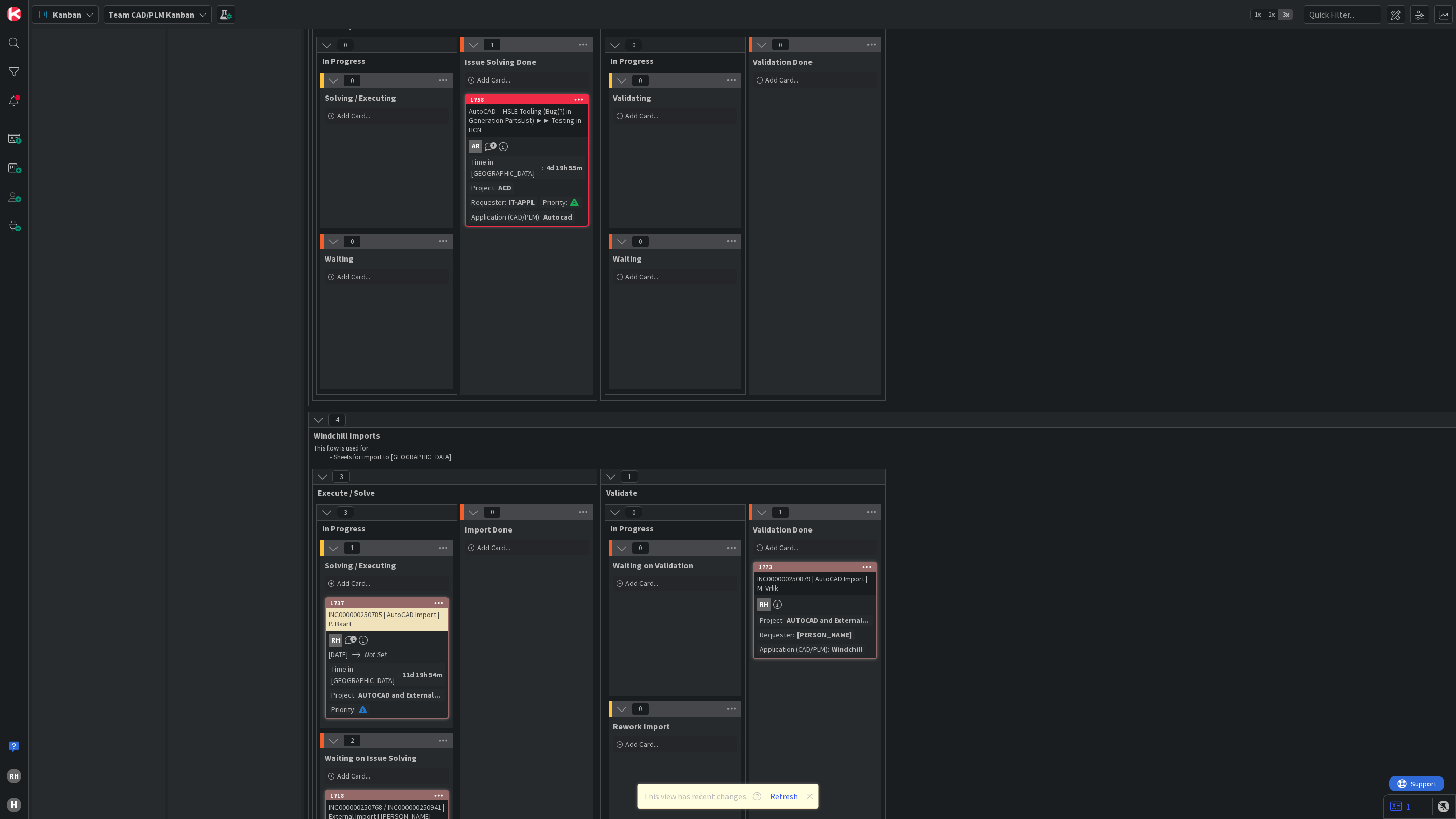
scroll to position [3035, 0]
